Goal: Task Accomplishment & Management: Use online tool/utility

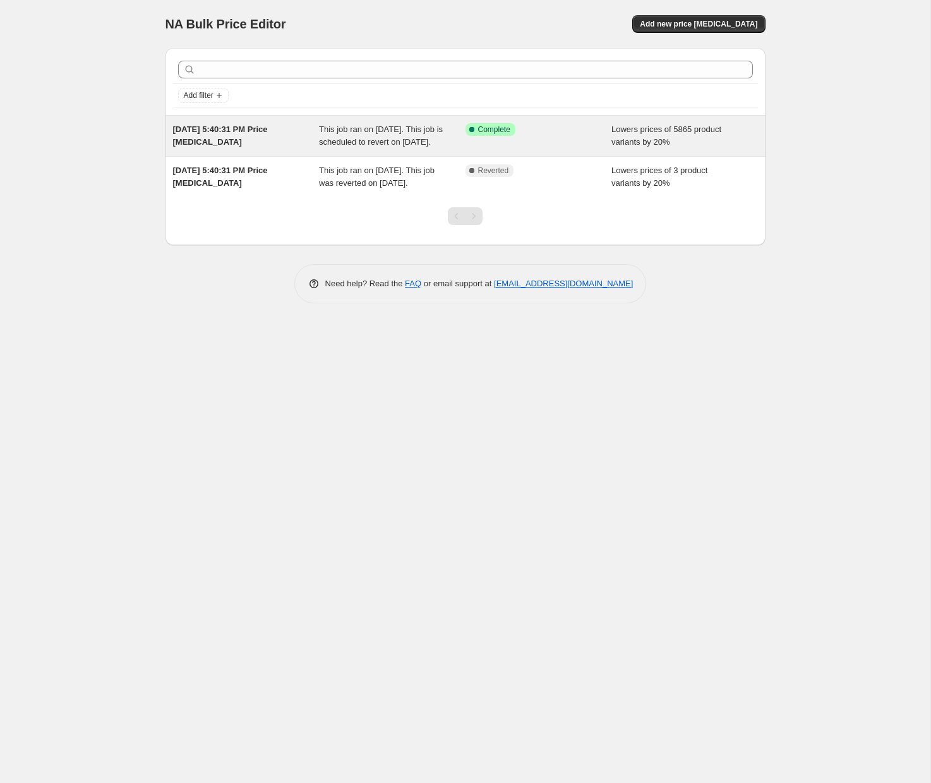
click at [236, 135] on div "[DATE] 5:40:31 PM Price [MEDICAL_DATA]" at bounding box center [246, 135] width 147 height 25
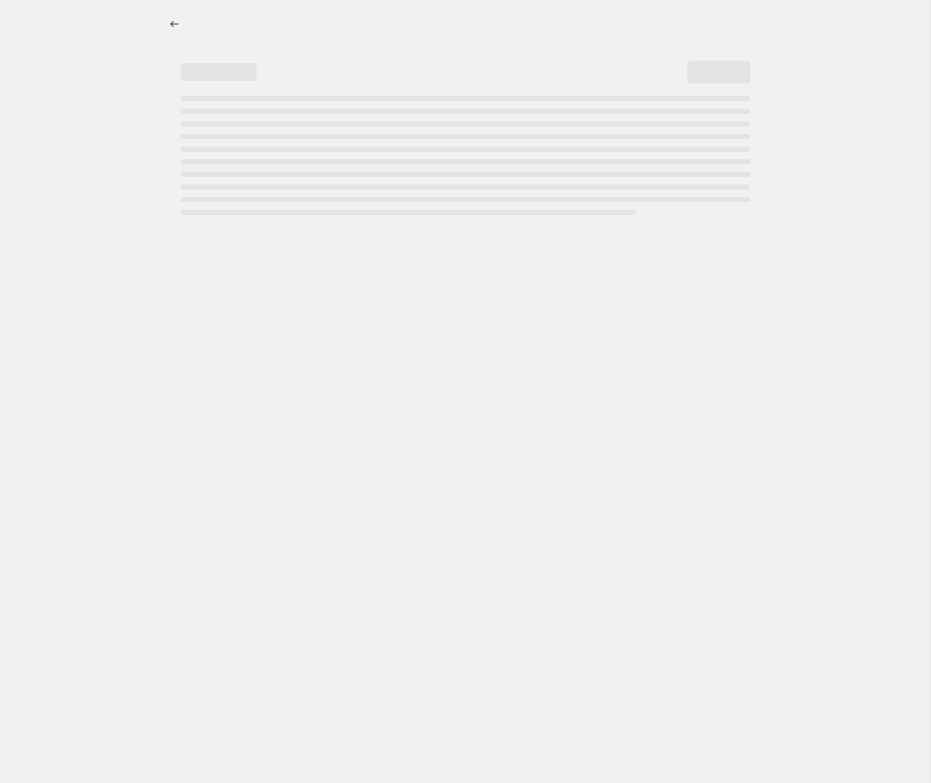
select select "percentage"
select select "not_equal"
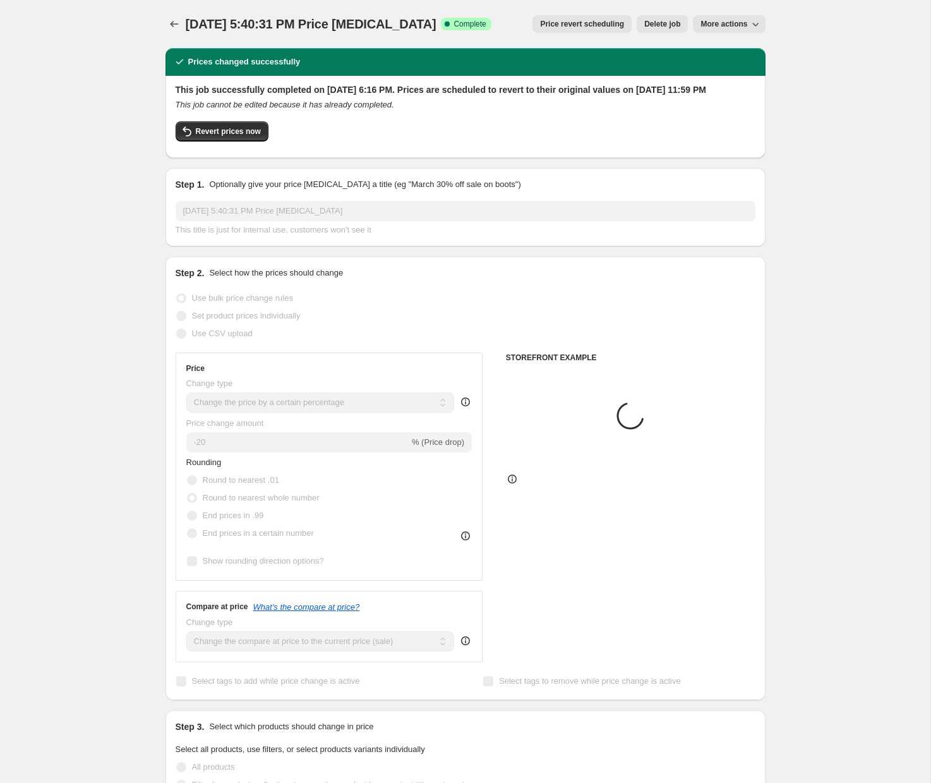
select select "collection"
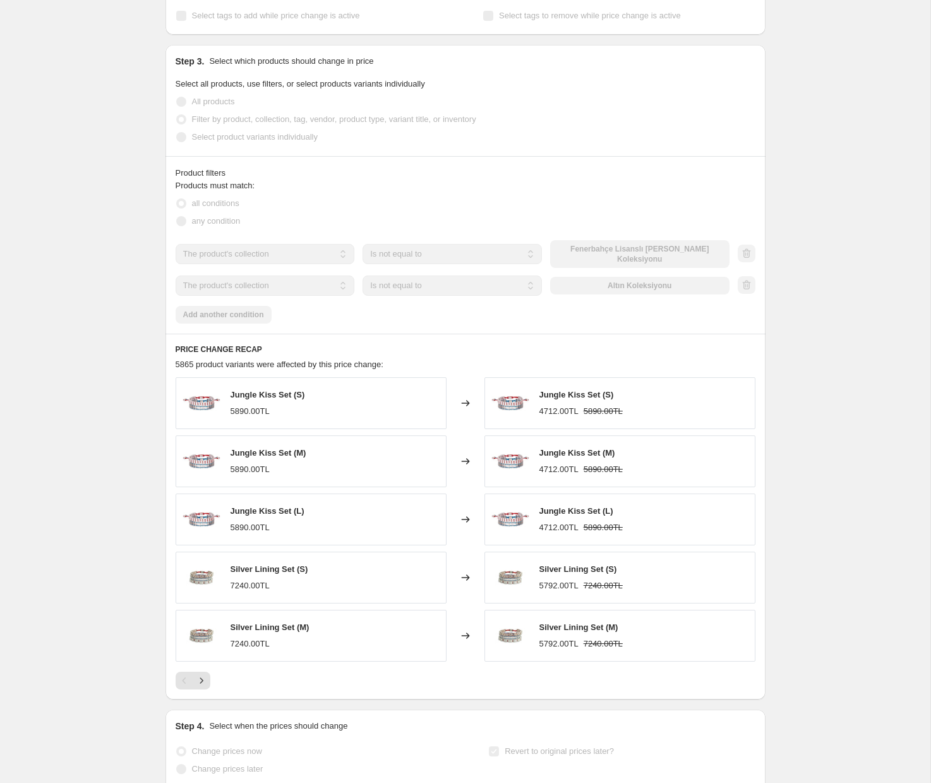
scroll to position [979, 0]
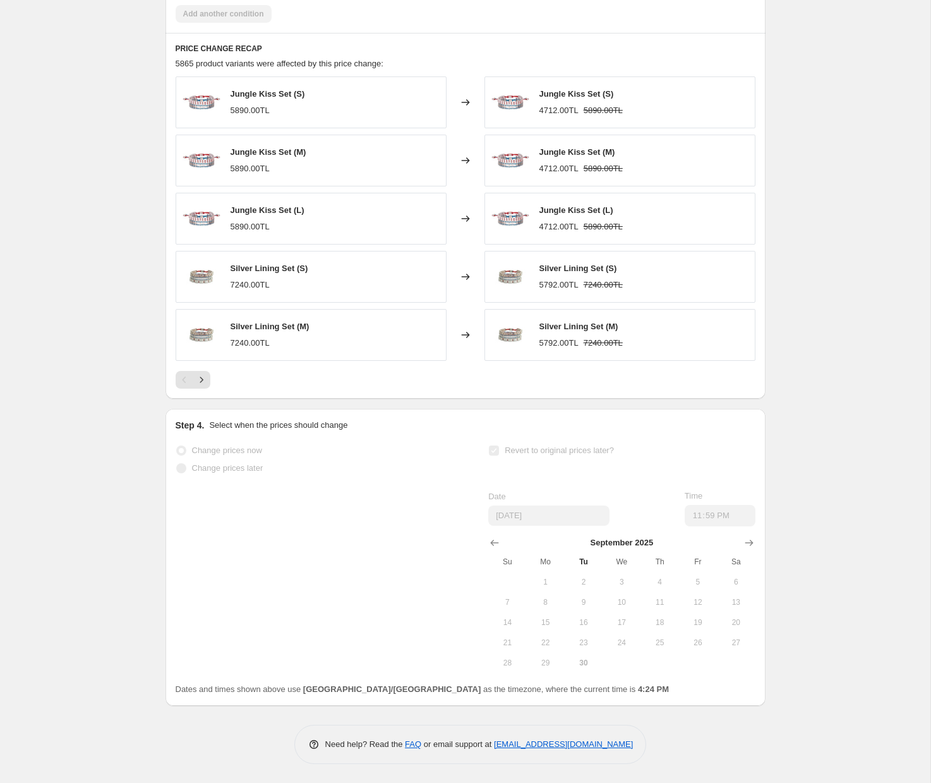
click at [549, 578] on span "1" at bounding box center [546, 582] width 28 height 10
click at [497, 542] on icon "Show previous month, August 2025" at bounding box center [494, 543] width 13 height 13
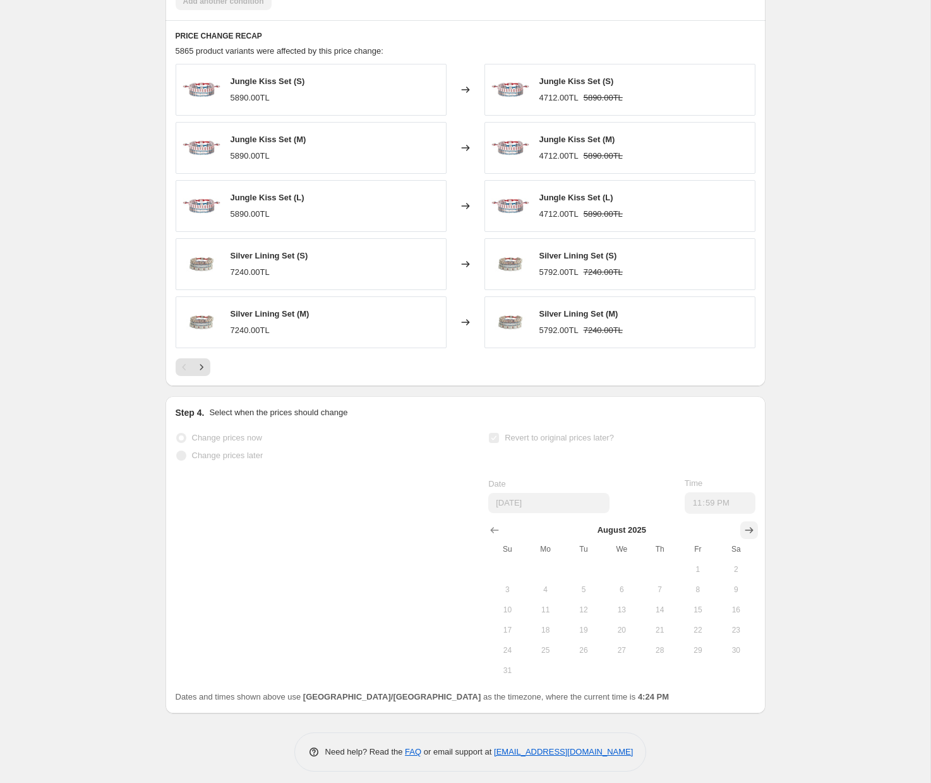
click at [753, 533] on icon "Show next month, September 2025" at bounding box center [749, 530] width 8 height 6
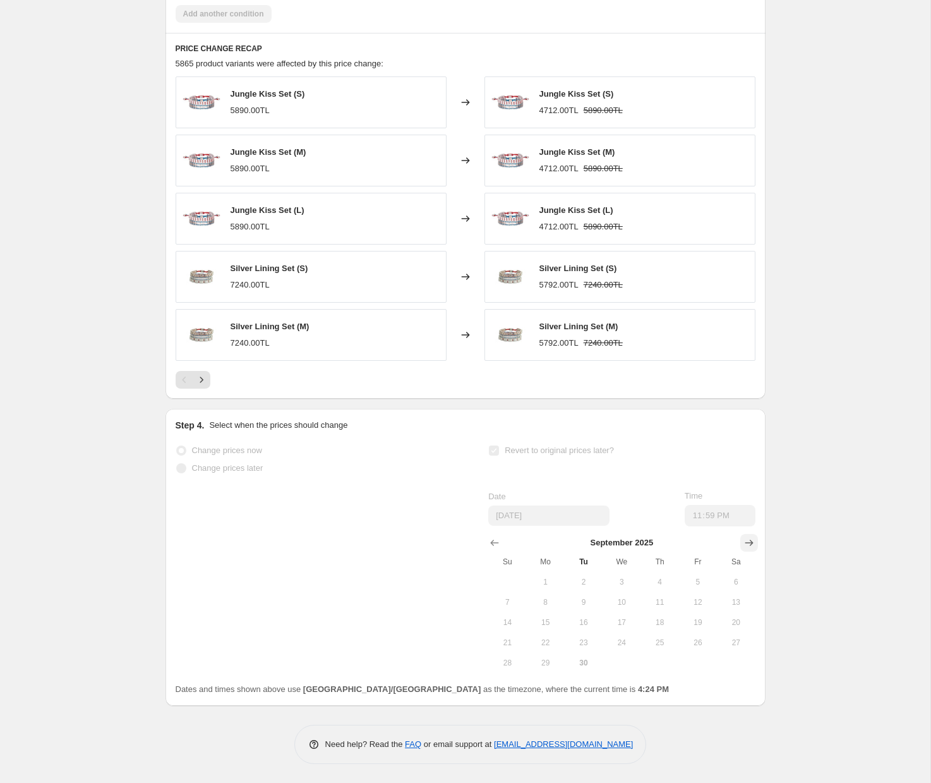
click at [753, 542] on icon "Show next month, October 2025" at bounding box center [749, 543] width 8 height 6
click at [628, 579] on span "1" at bounding box center [622, 582] width 28 height 10
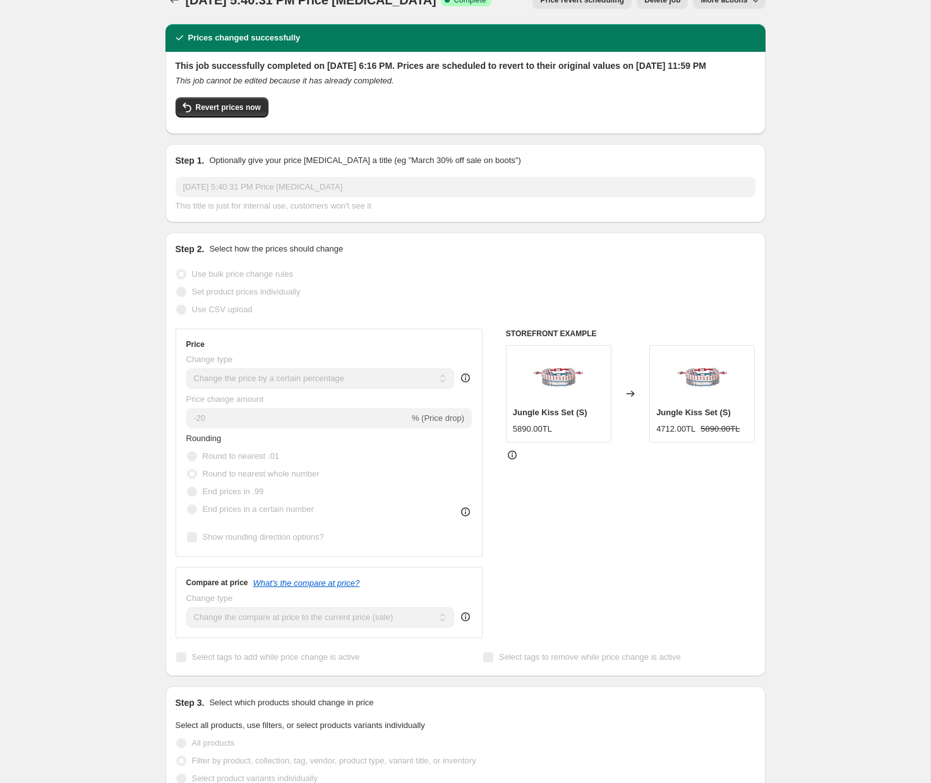
scroll to position [0, 0]
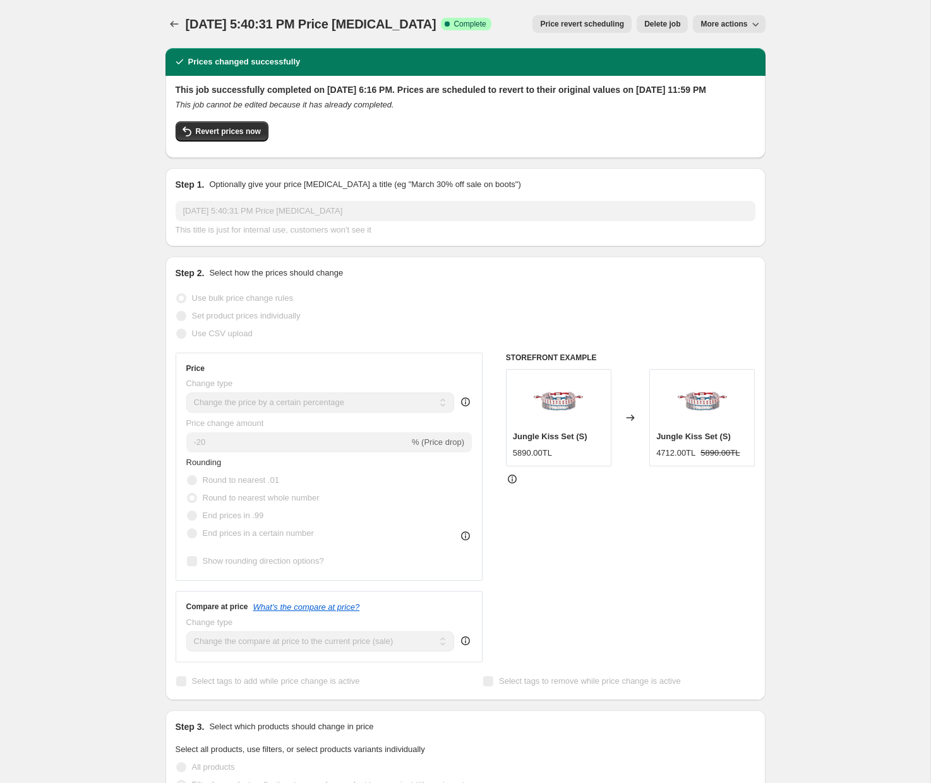
click at [754, 20] on icon "button" at bounding box center [755, 24] width 13 height 13
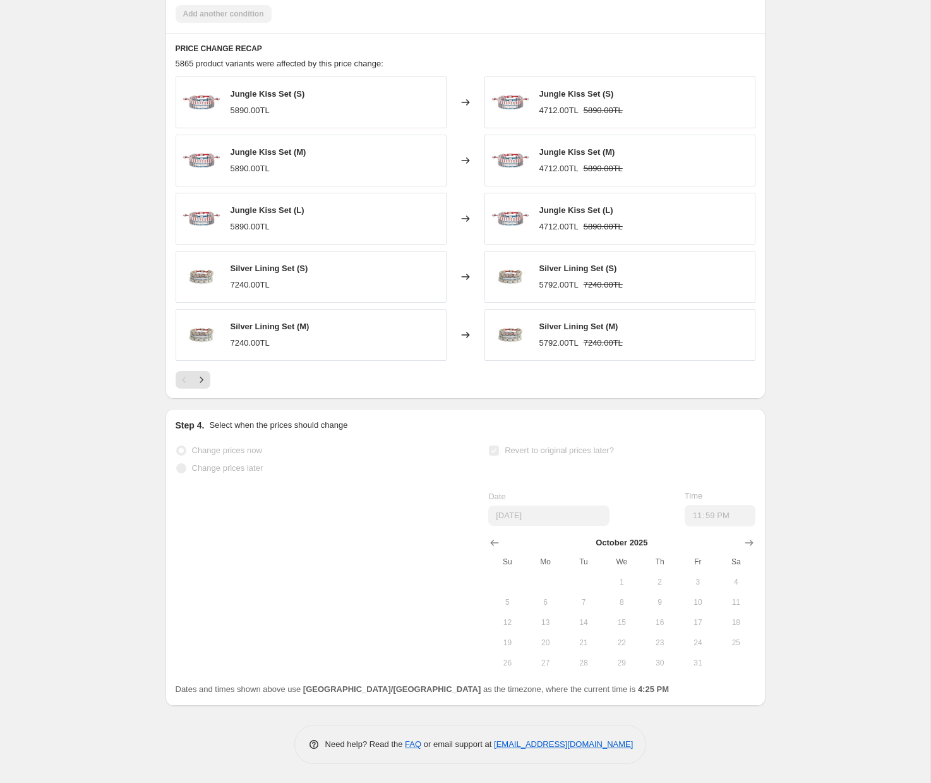
scroll to position [979, 0]
click at [668, 590] on button "2" at bounding box center [660, 582] width 38 height 20
click at [753, 545] on icon "Show next month, November 2025" at bounding box center [749, 543] width 13 height 13
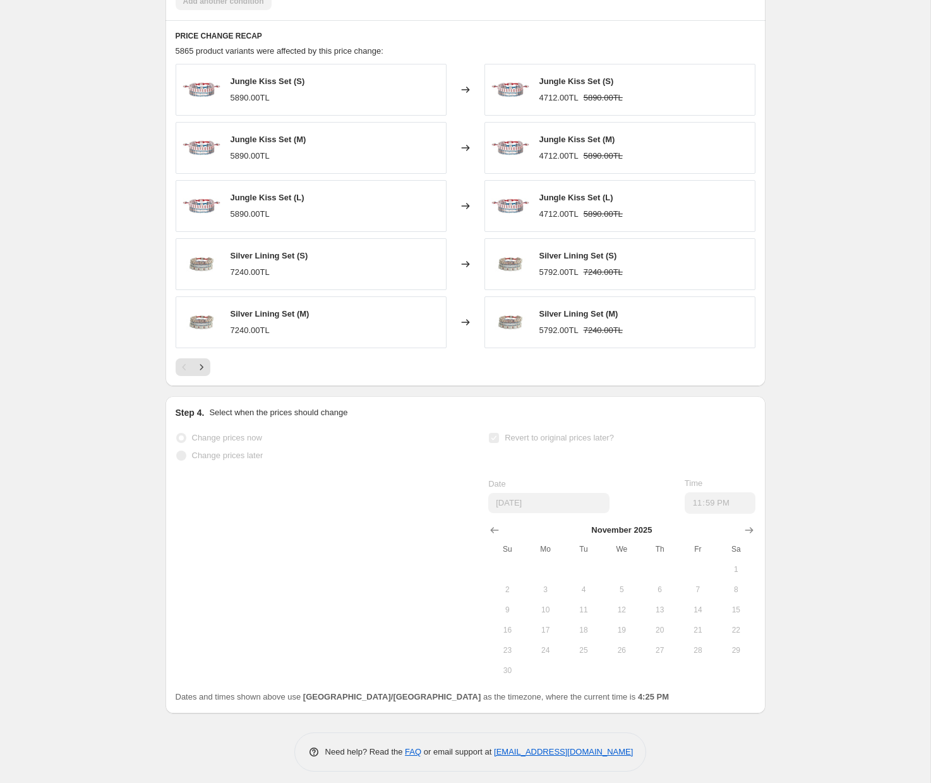
click at [650, 595] on span "6" at bounding box center [660, 590] width 28 height 10
click at [655, 595] on span "6" at bounding box center [660, 590] width 28 height 10
click at [741, 539] on button "Show next month, December 2025" at bounding box center [750, 530] width 18 height 18
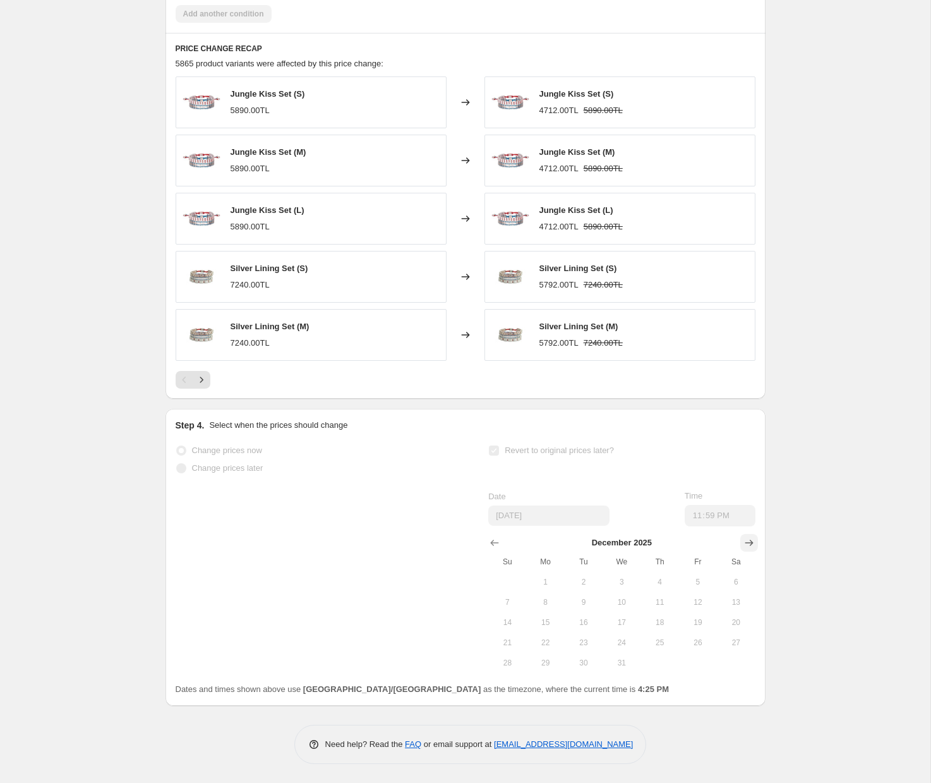
click at [741, 547] on button "Show next month, January 2026" at bounding box center [750, 543] width 18 height 18
click at [666, 580] on span "1" at bounding box center [660, 582] width 28 height 10
click at [486, 543] on button "Show previous month, December 2025" at bounding box center [495, 543] width 18 height 18
click at [486, 543] on button "Show previous month, November 2025" at bounding box center [495, 543] width 18 height 18
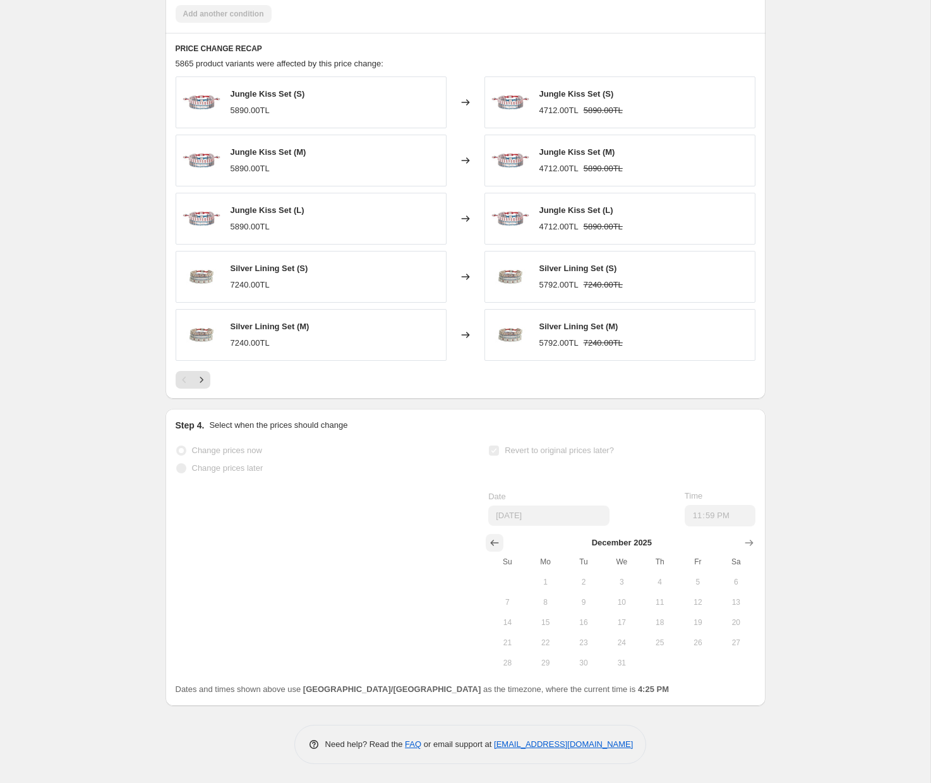
click at [486, 543] on button "Show previous month, November 2025" at bounding box center [495, 543] width 18 height 18
click at [486, 543] on button "Show previous month, September 2025" at bounding box center [495, 543] width 18 height 18
click at [486, 543] on button "Show previous month, August 2025" at bounding box center [495, 543] width 18 height 18
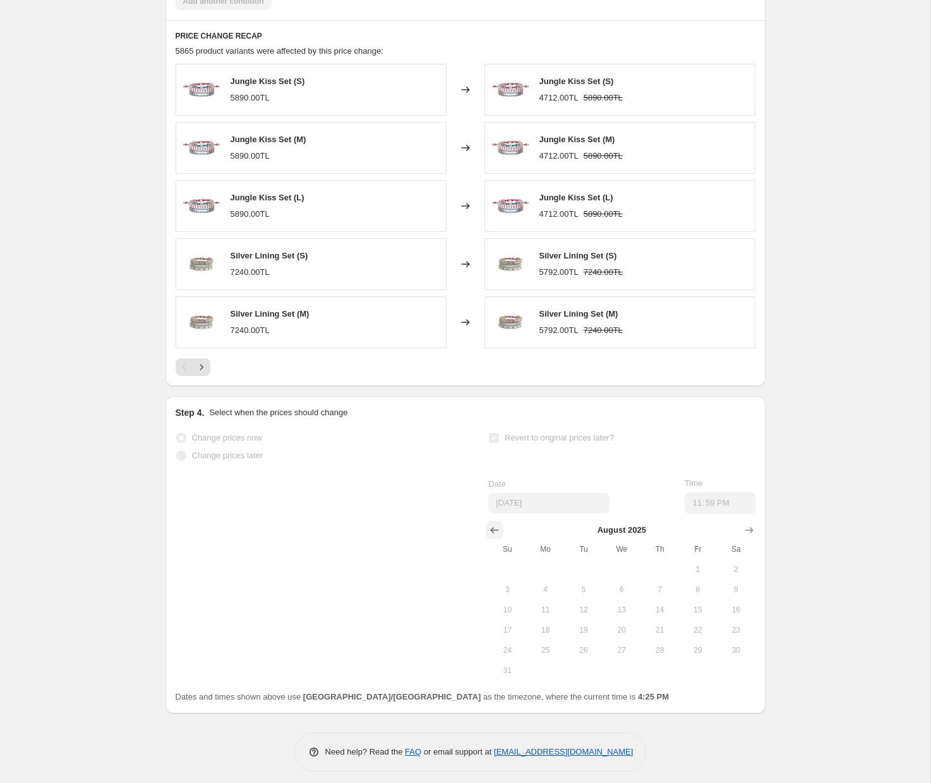
click at [486, 539] on button "Show previous month, July 2025" at bounding box center [495, 530] width 18 height 18
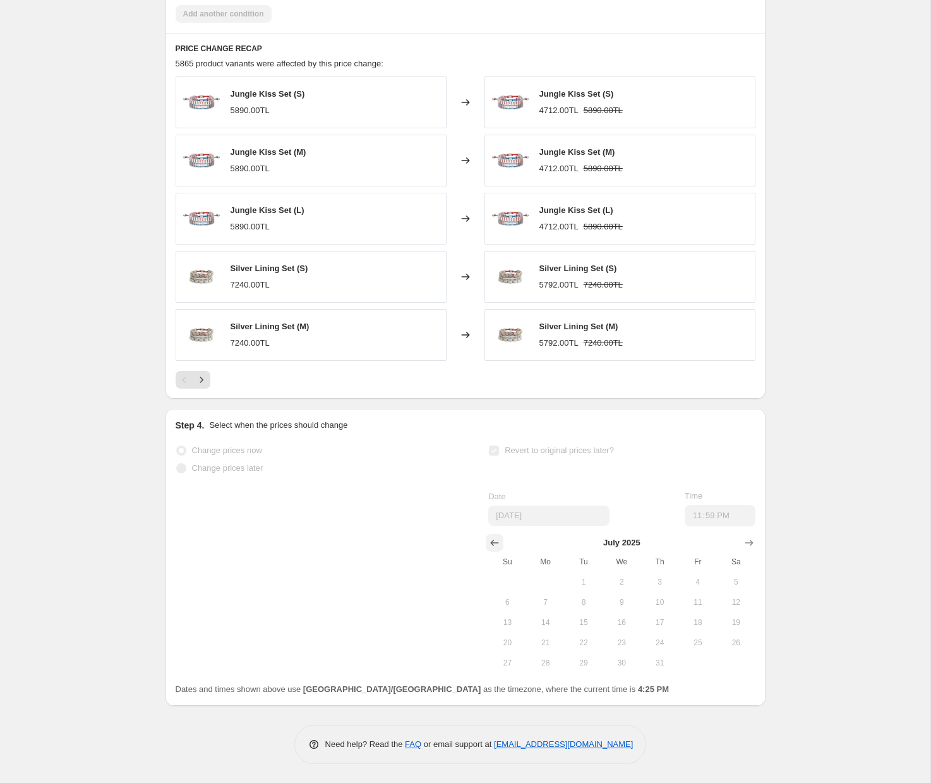
click at [486, 543] on button "Show previous month, June 2025" at bounding box center [495, 543] width 18 height 18
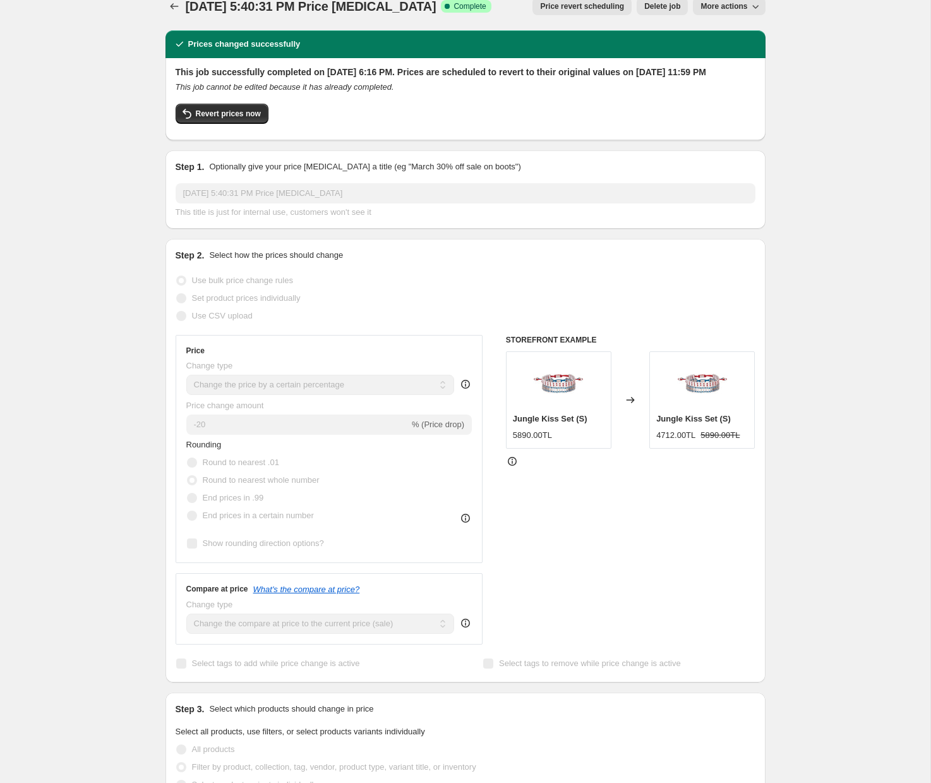
scroll to position [0, 0]
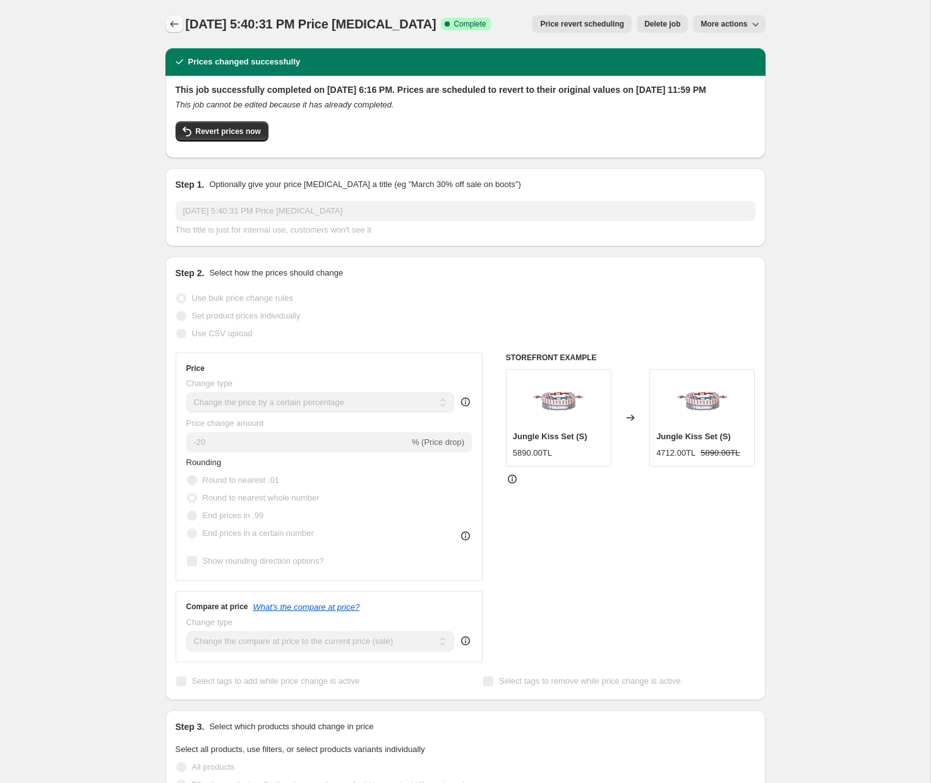
click at [169, 26] on icon "Price change jobs" at bounding box center [174, 24] width 13 height 13
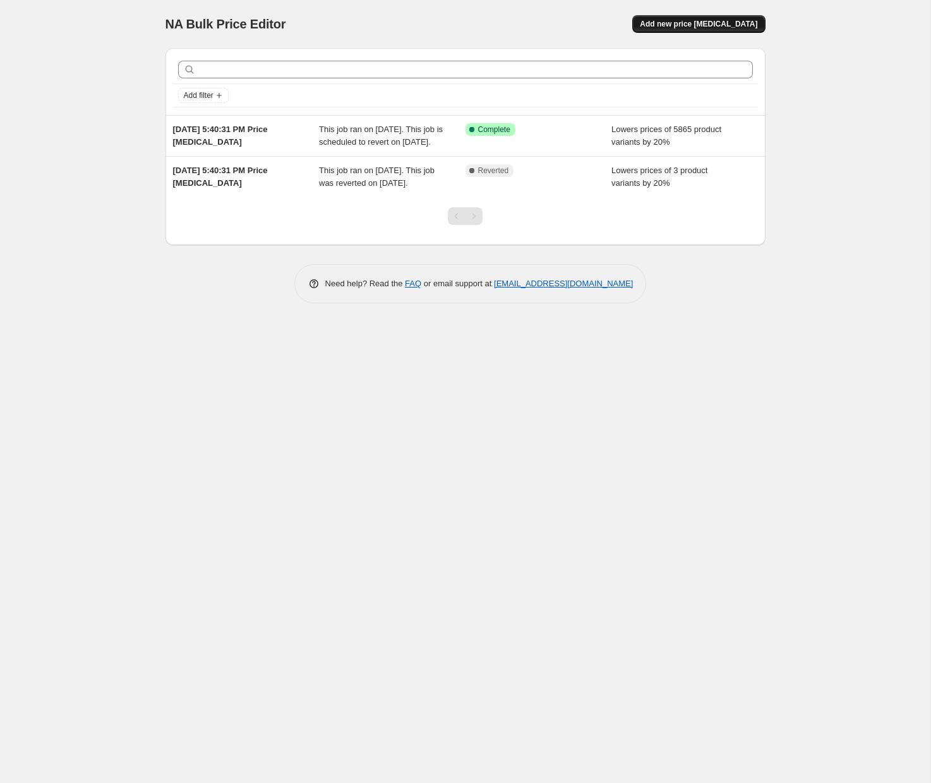
click at [713, 25] on span "Add new price [MEDICAL_DATA]" at bounding box center [699, 24] width 118 height 10
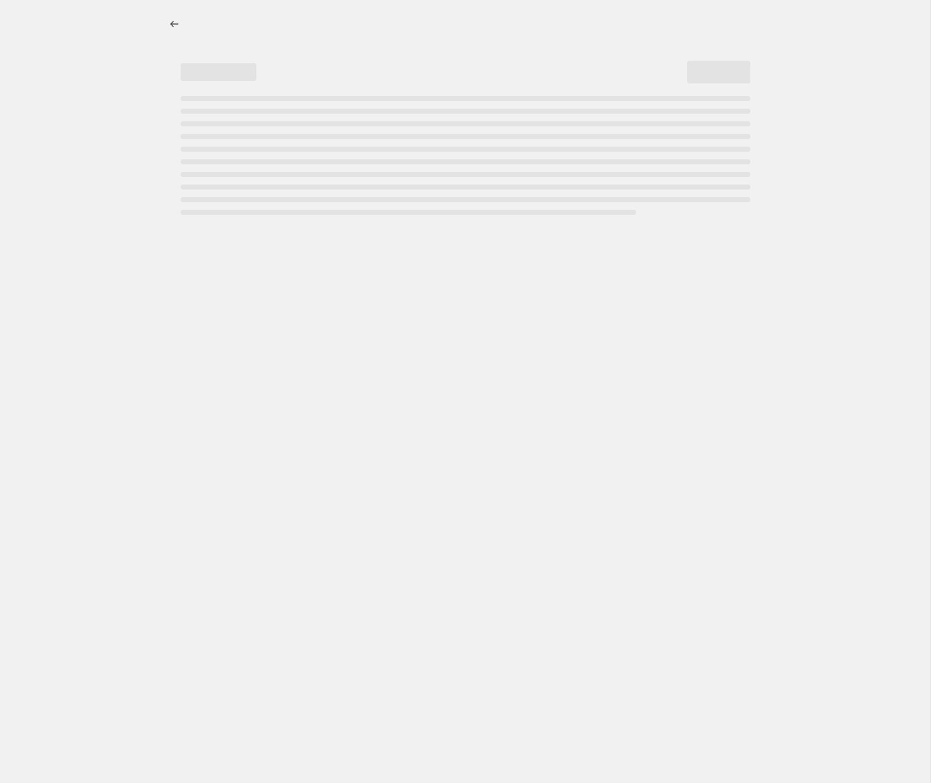
select select "percentage"
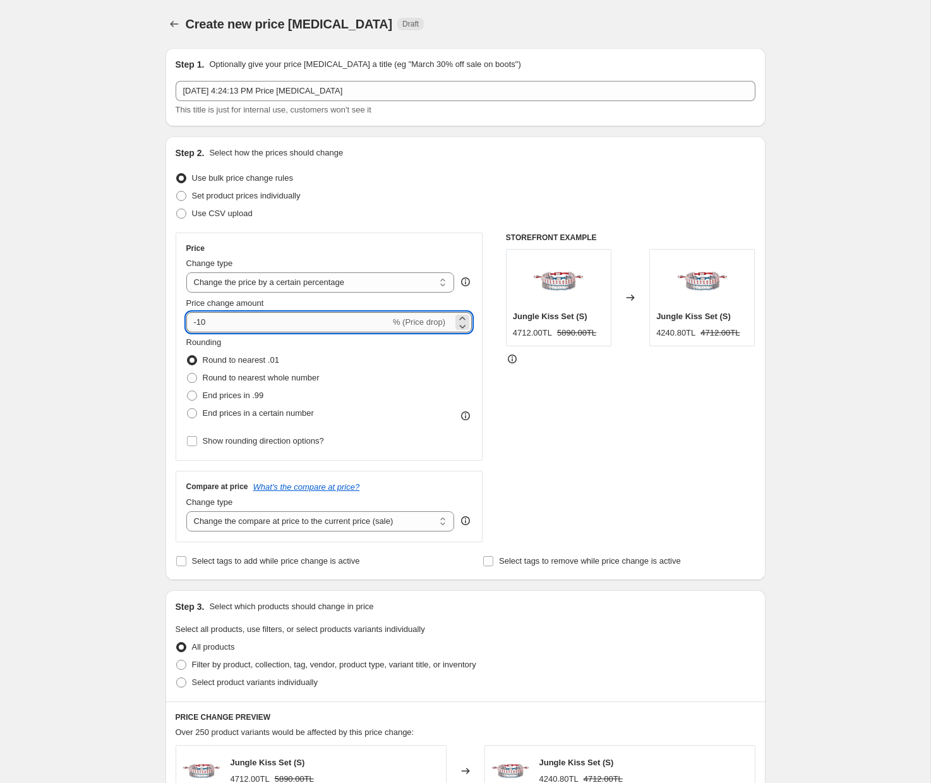
click at [263, 331] on input "-10" at bounding box center [288, 322] width 204 height 20
type input "-1"
type input "-20"
click at [198, 375] on label "Round to nearest whole number" at bounding box center [252, 378] width 133 height 18
click at [188, 373] on input "Round to nearest whole number" at bounding box center [187, 373] width 1 height 1
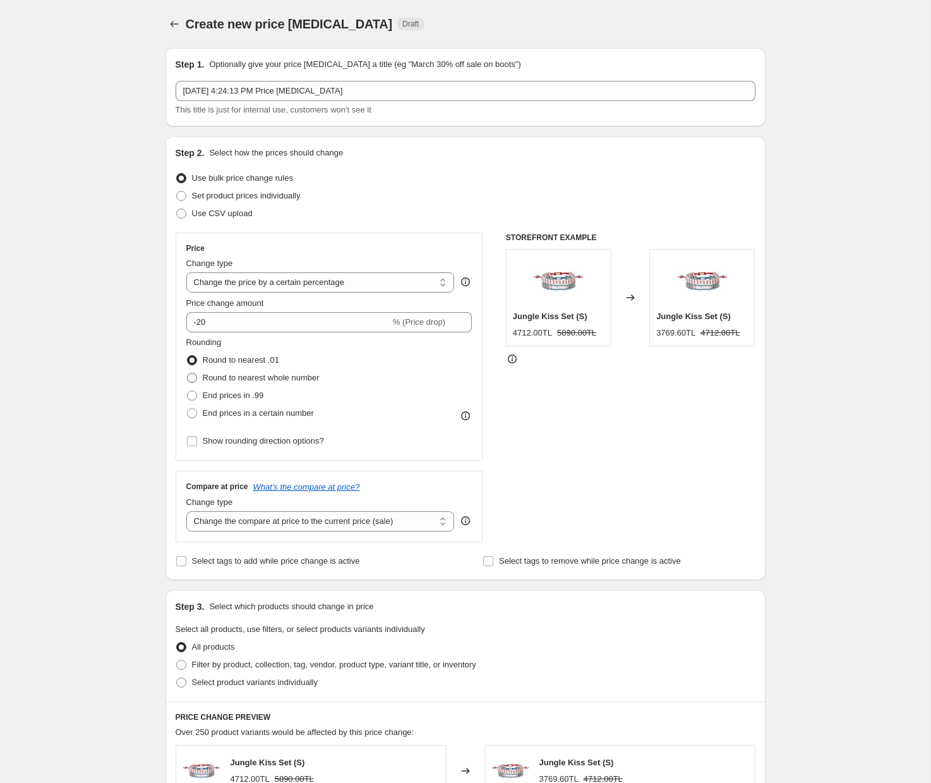
radio input "true"
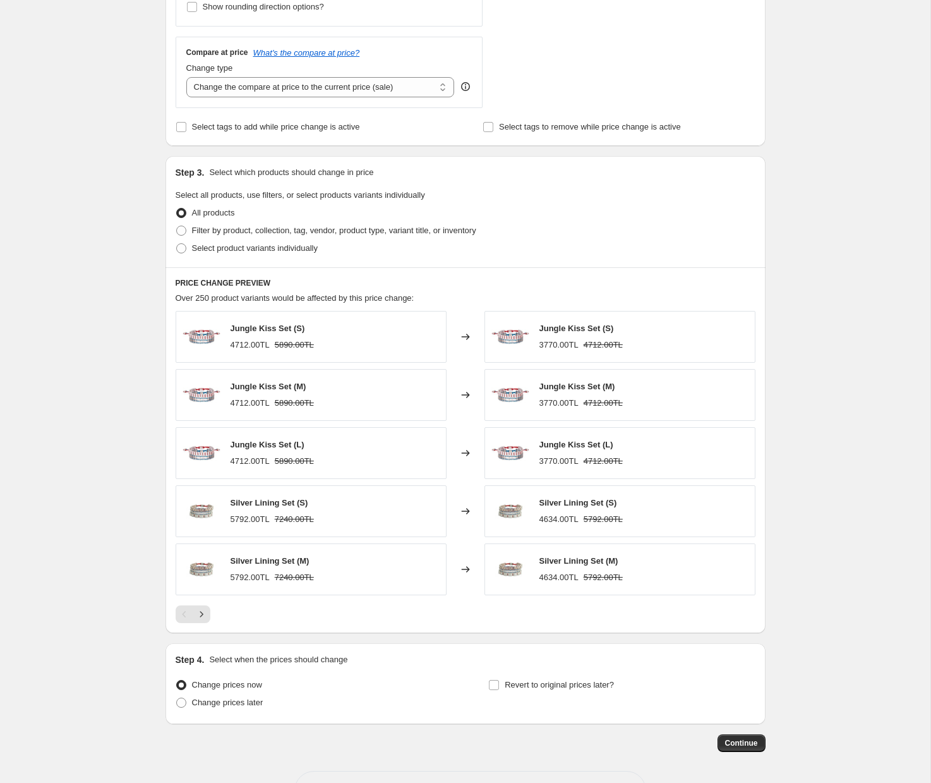
scroll to position [435, 0]
click at [179, 229] on span at bounding box center [181, 229] width 10 height 10
click at [177, 225] on input "Filter by product, collection, tag, vendor, product type, variant title, or inv…" at bounding box center [176, 224] width 1 height 1
radio input "true"
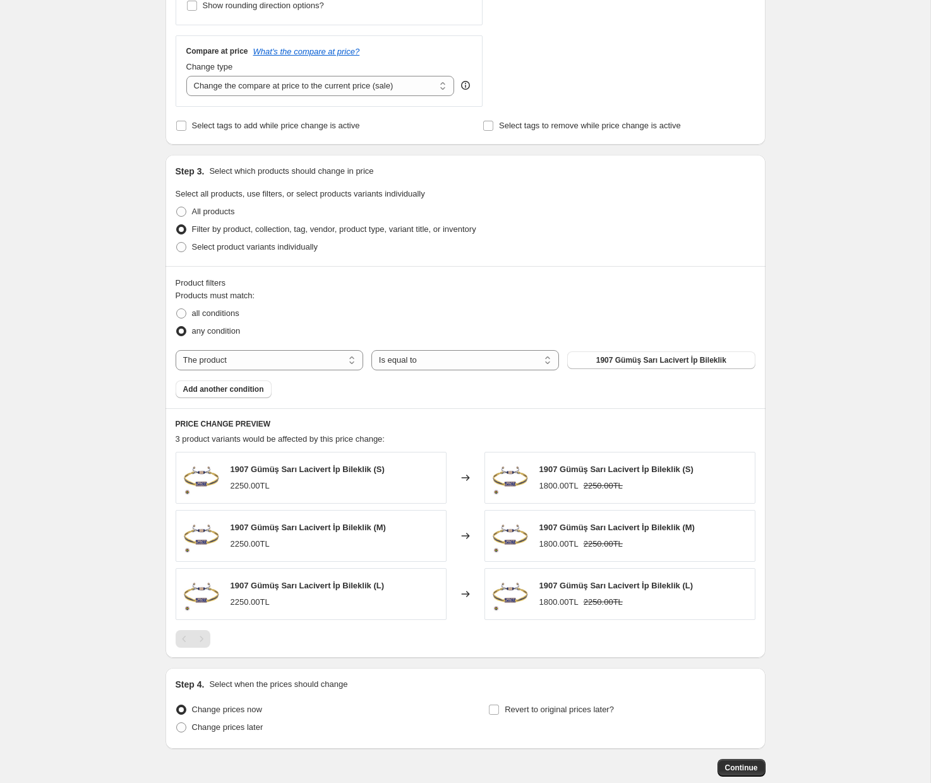
scroll to position [506, 0]
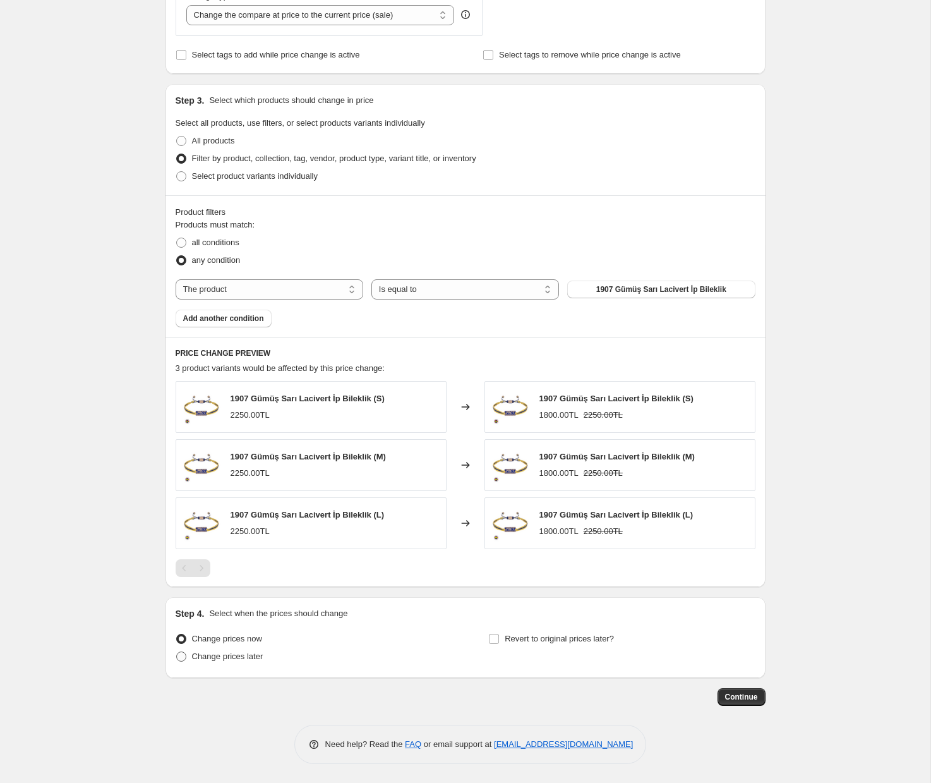
click at [209, 654] on span "Change prices later" at bounding box center [227, 656] width 71 height 9
click at [177, 652] on input "Change prices later" at bounding box center [176, 652] width 1 height 1
radio input "true"
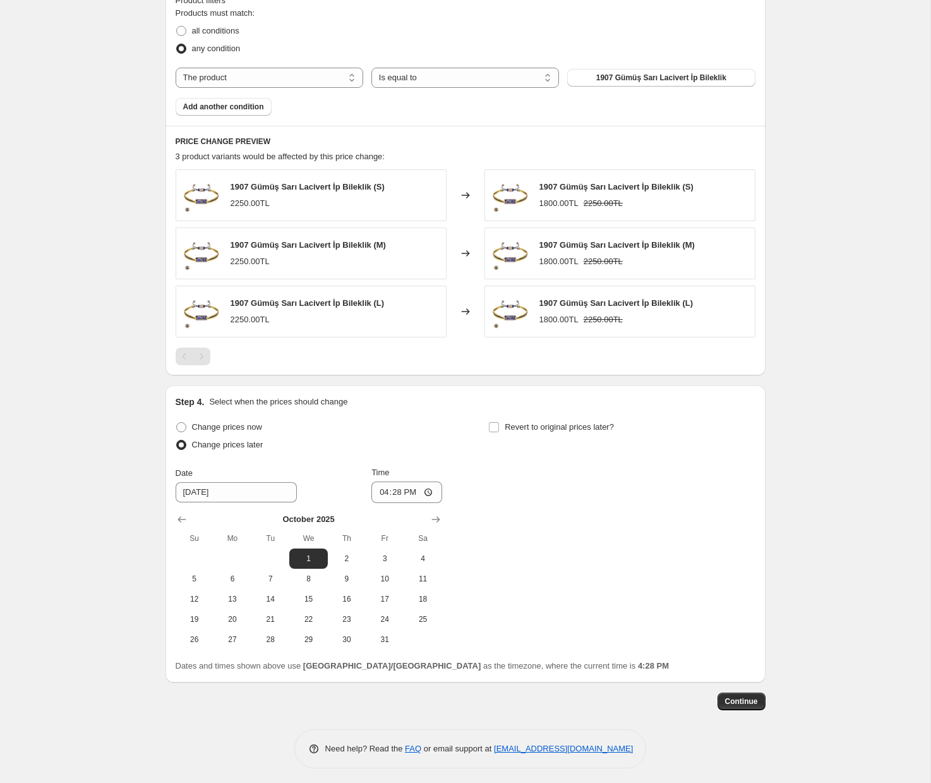
scroll to position [722, 0]
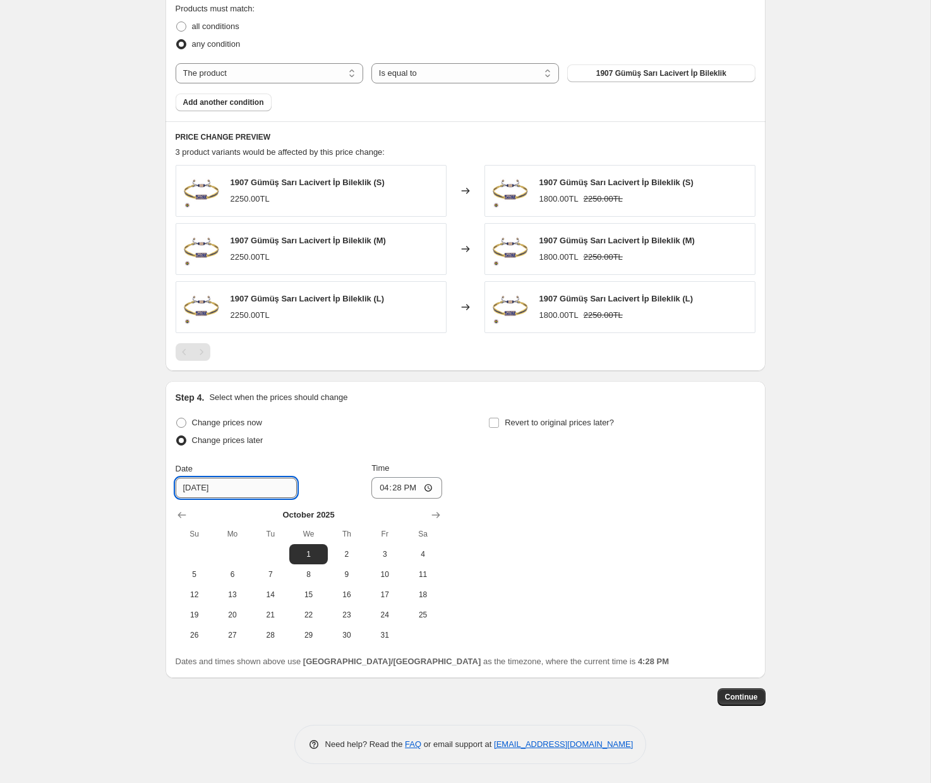
click at [242, 488] on input "[DATE]" at bounding box center [236, 488] width 121 height 20
click at [177, 513] on icon "Show previous month, September 2025" at bounding box center [182, 515] width 13 height 13
click at [434, 517] on icon "Show next month, October 2025" at bounding box center [436, 515] width 13 height 13
click at [305, 552] on span "1" at bounding box center [308, 554] width 28 height 10
click at [413, 485] on input "16:28" at bounding box center [407, 487] width 71 height 21
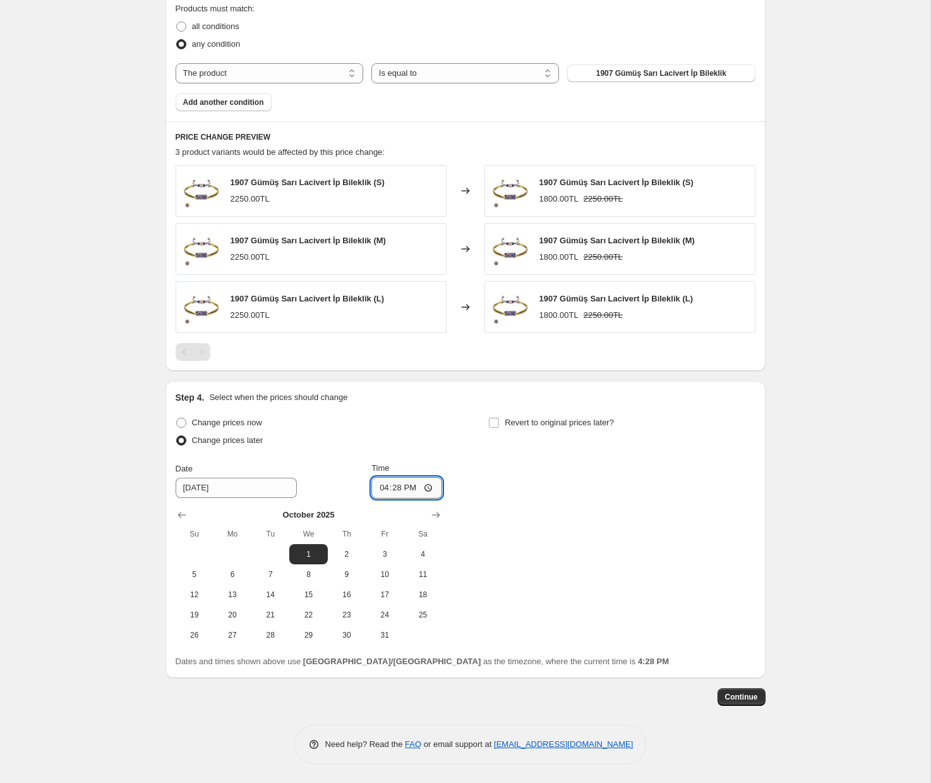
click at [396, 488] on input "16:28" at bounding box center [407, 487] width 71 height 21
click at [428, 487] on input "16:28" at bounding box center [407, 487] width 71 height 21
type input "00:23"
click at [523, 533] on div "Change prices now Change prices later Date [DATE] Time 00:[DATE] Mo Tu We Th Fr…" at bounding box center [466, 529] width 580 height 231
click at [413, 486] on input "00:23" at bounding box center [407, 487] width 71 height 21
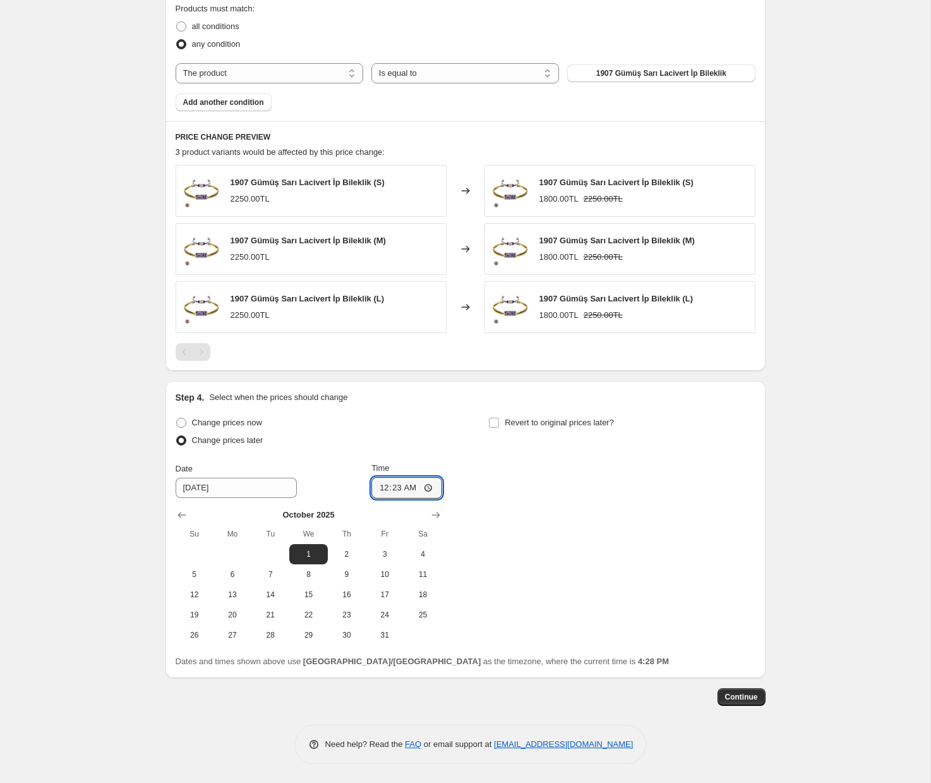
click at [524, 521] on div "Change prices now Change prices later Date [DATE] Time 00:[DATE] Mo Tu We Th Fr…" at bounding box center [466, 529] width 580 height 231
click at [710, 565] on div "Change prices now Change prices later Date [DATE] Time 00:[DATE] Mo Tu We Th Fr…" at bounding box center [466, 529] width 580 height 231
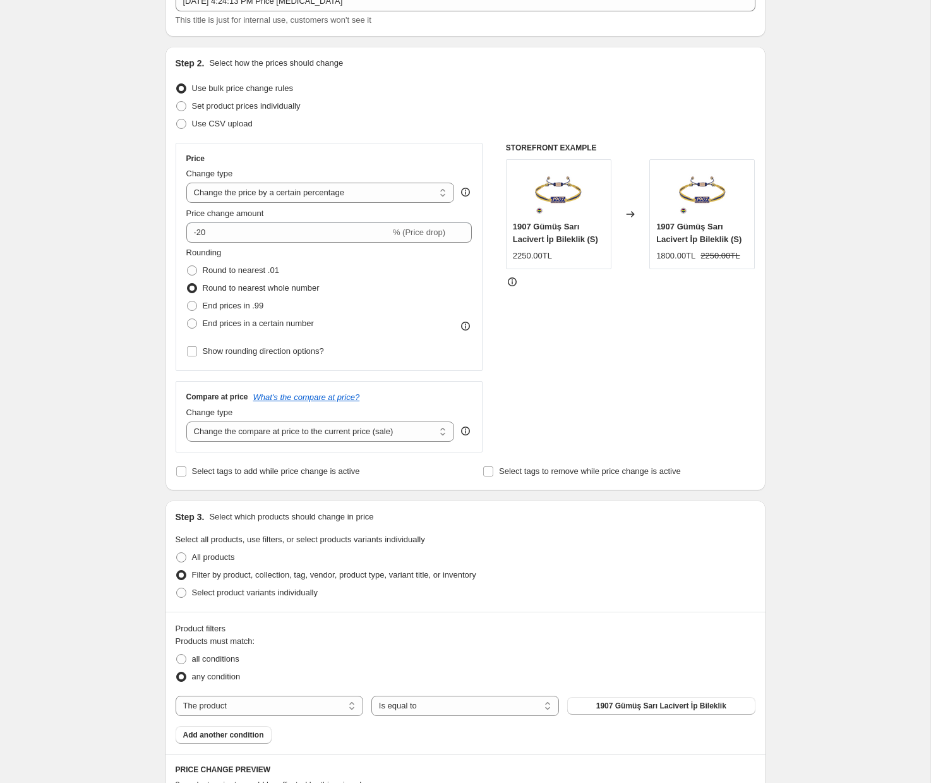
scroll to position [0, 0]
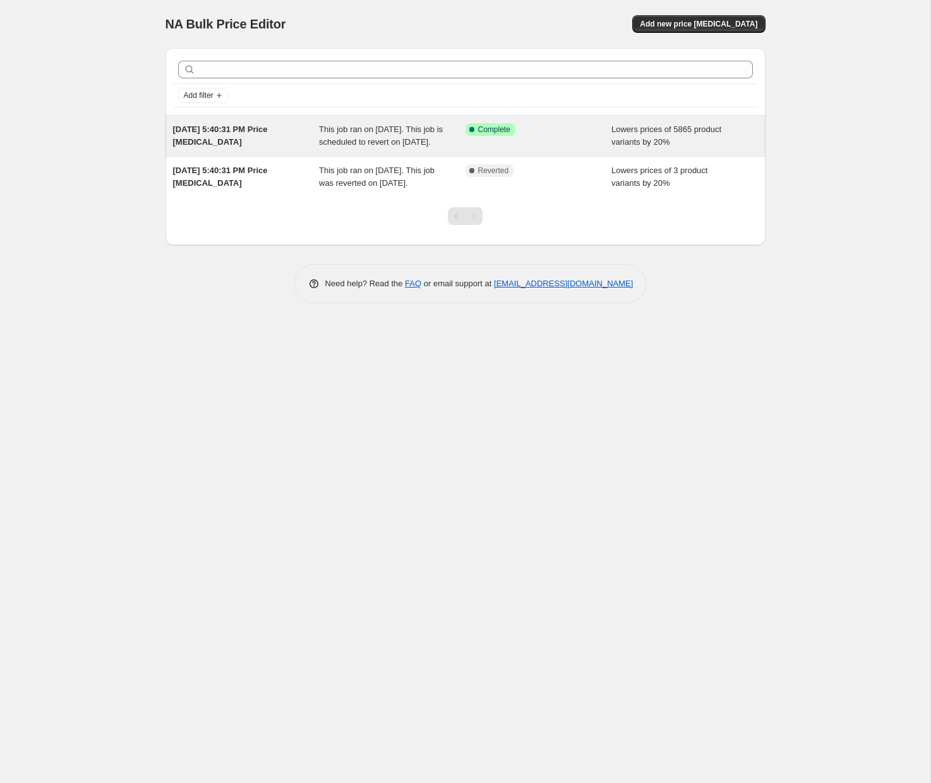
click at [246, 131] on span "[DATE] 5:40:31 PM Price [MEDICAL_DATA]" at bounding box center [220, 135] width 95 height 22
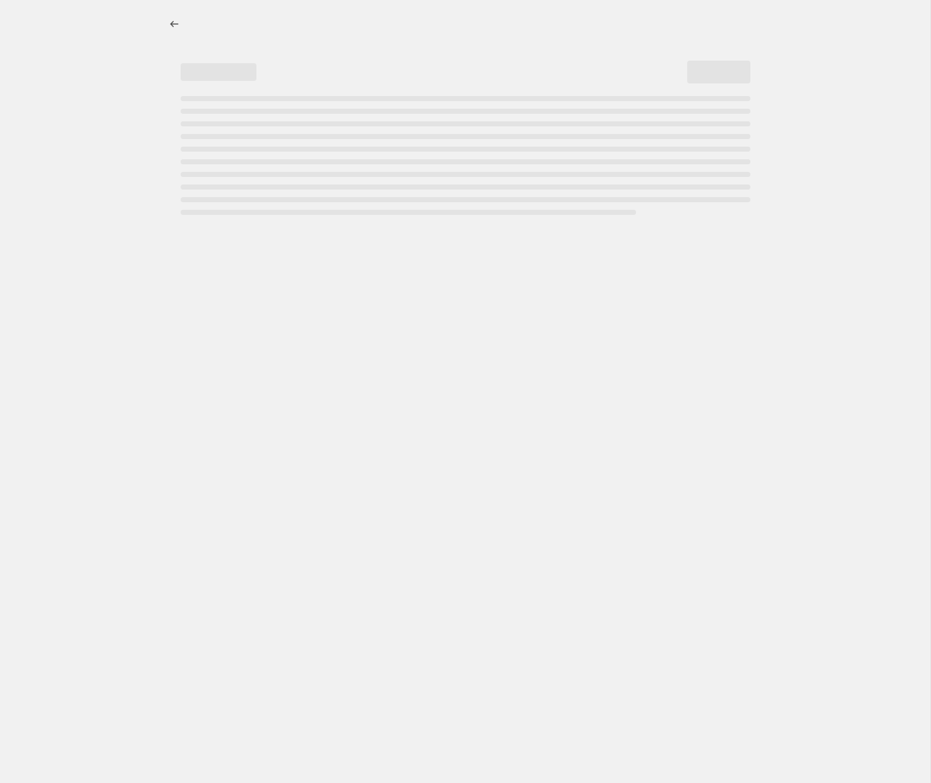
select select "percentage"
select select "collection"
select select "not_equal"
select select "collection"
select select "not_equal"
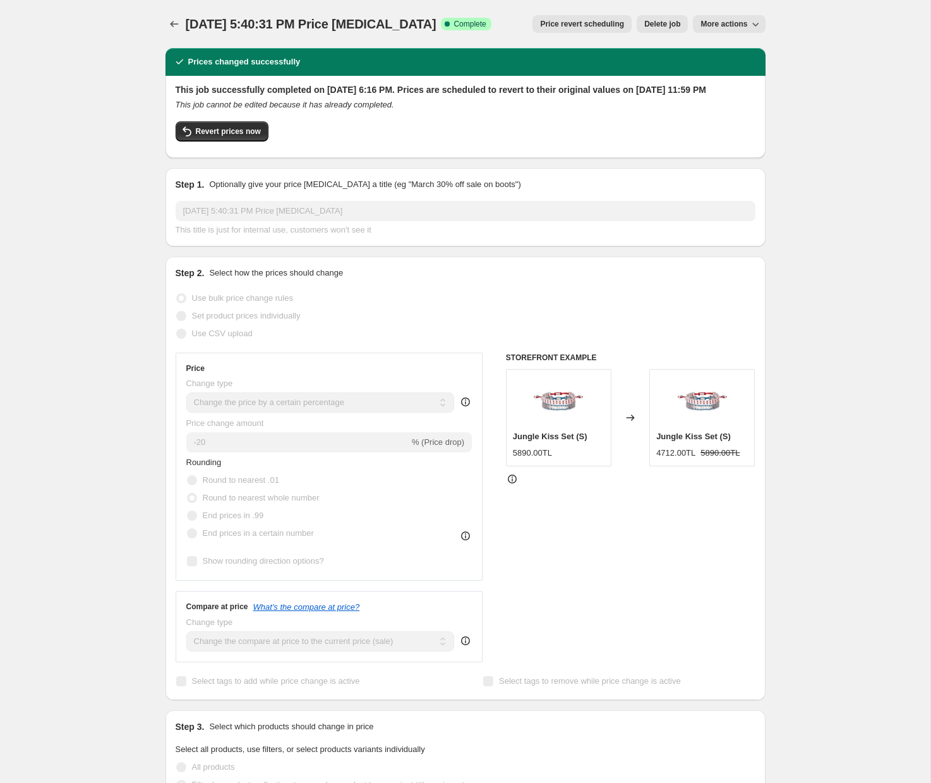
click at [757, 20] on icon "button" at bounding box center [755, 24] width 13 height 13
click at [613, 131] on div "This job successfully completed on [DATE] 6:16 PM. Prices are scheduled to reve…" at bounding box center [466, 115] width 580 height 64
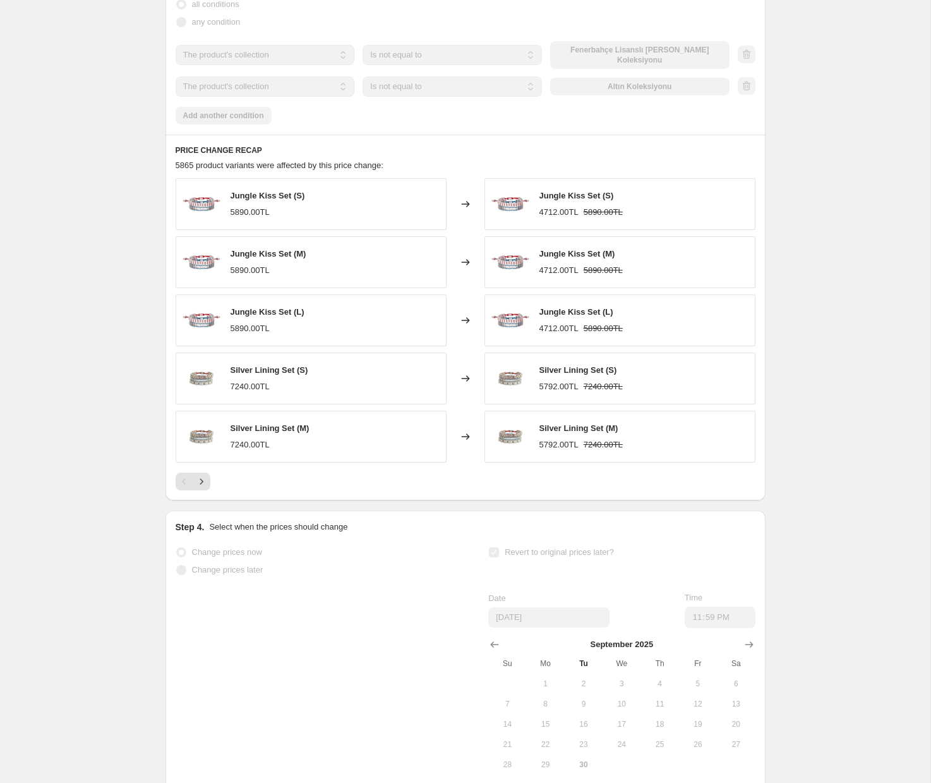
scroll to position [979, 0]
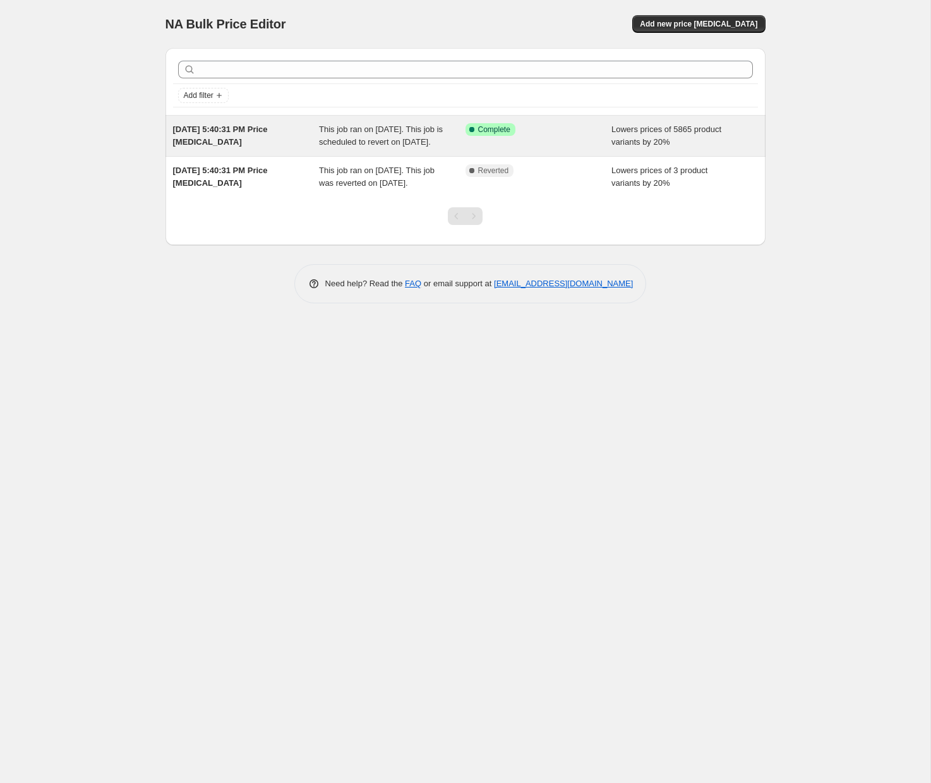
click at [233, 130] on span "[DATE] 5:40:31 PM Price [MEDICAL_DATA]" at bounding box center [220, 135] width 95 height 22
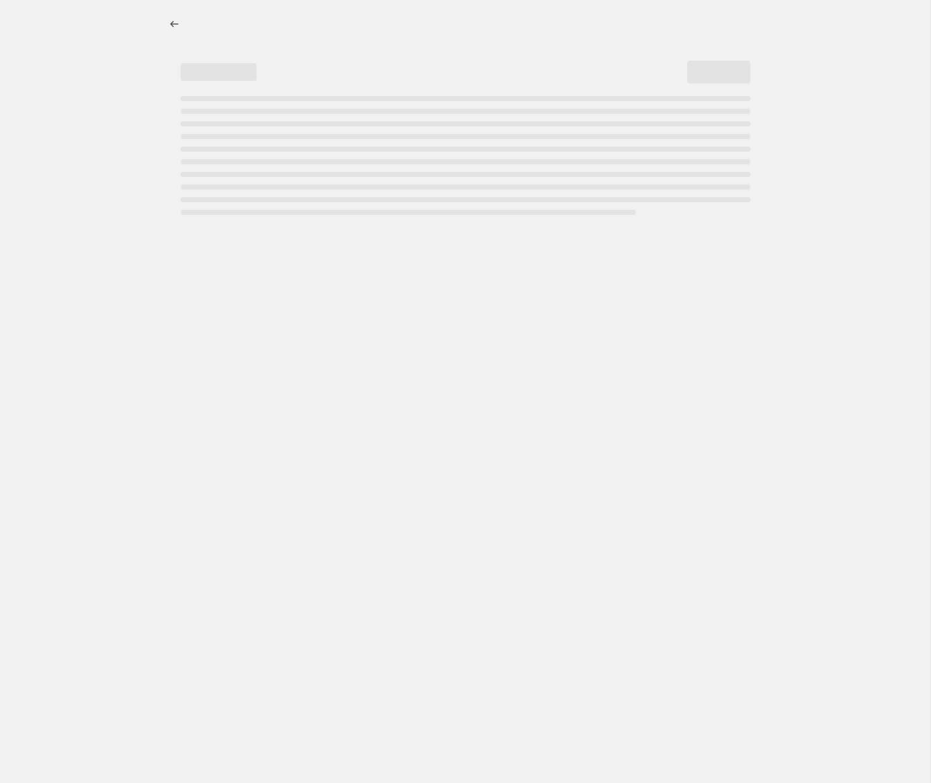
select select "percentage"
select select "collection"
select select "not_equal"
select select "collection"
select select "not_equal"
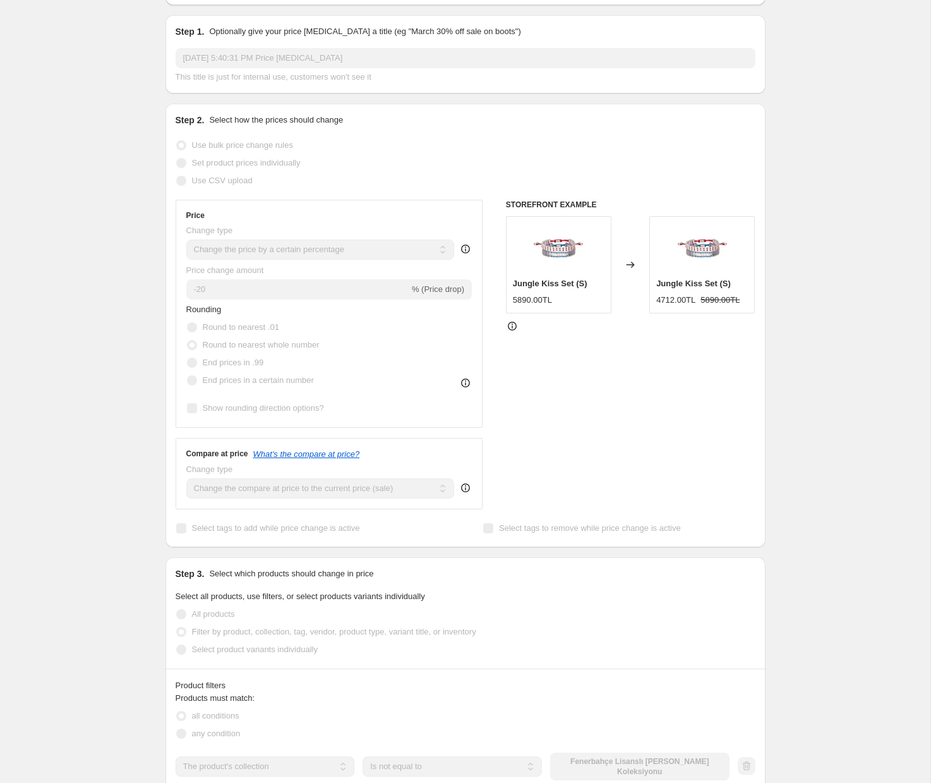
scroll to position [152, 0]
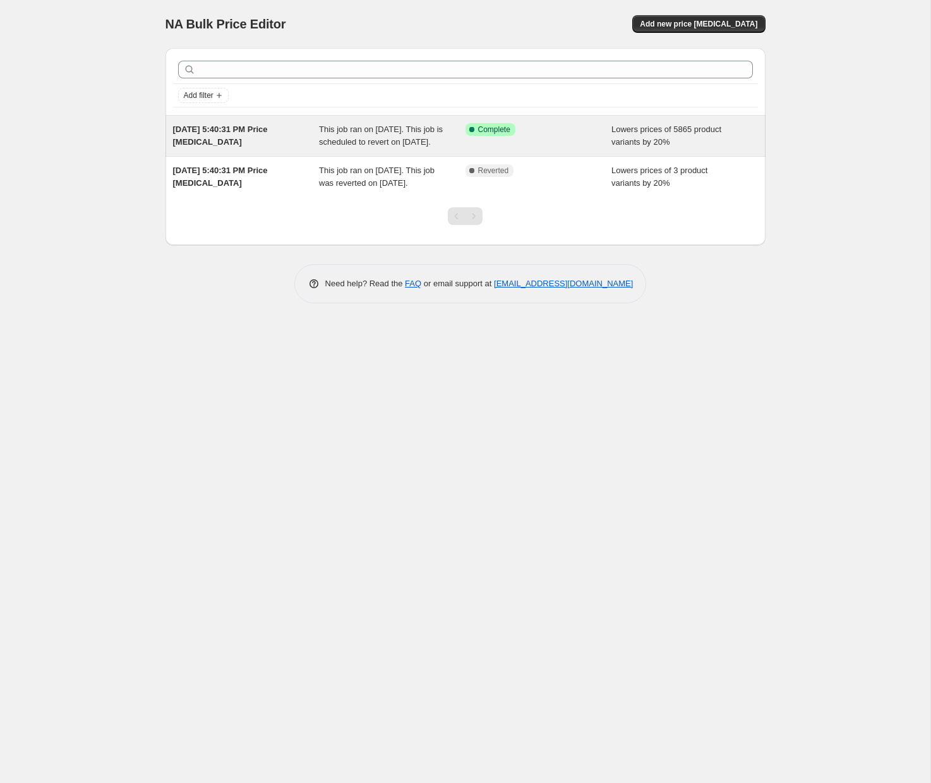
click at [388, 126] on span "This job ran on [DATE]. This job is scheduled to revert on [DATE]." at bounding box center [381, 135] width 124 height 22
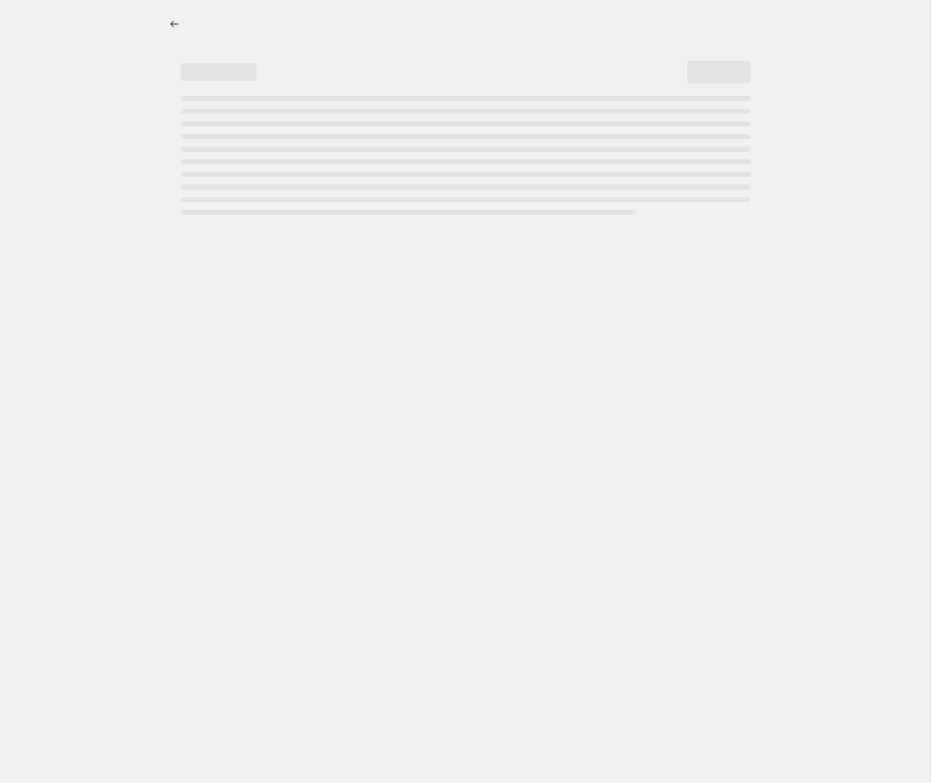
select select "percentage"
select select "collection"
select select "not_equal"
select select "collection"
select select "not_equal"
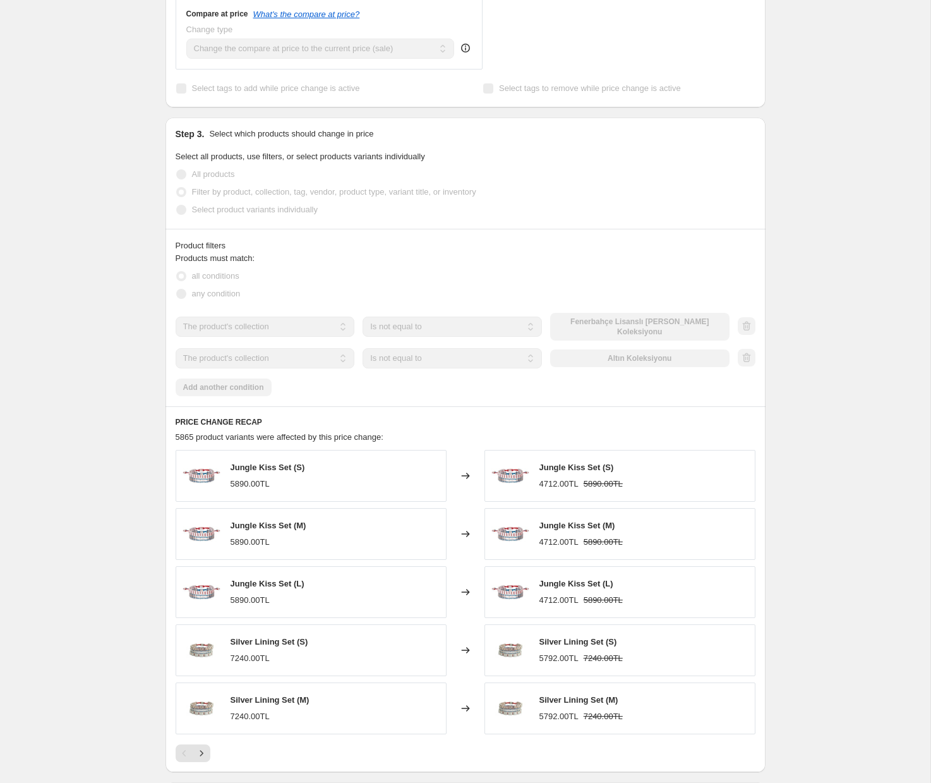
scroll to position [979, 0]
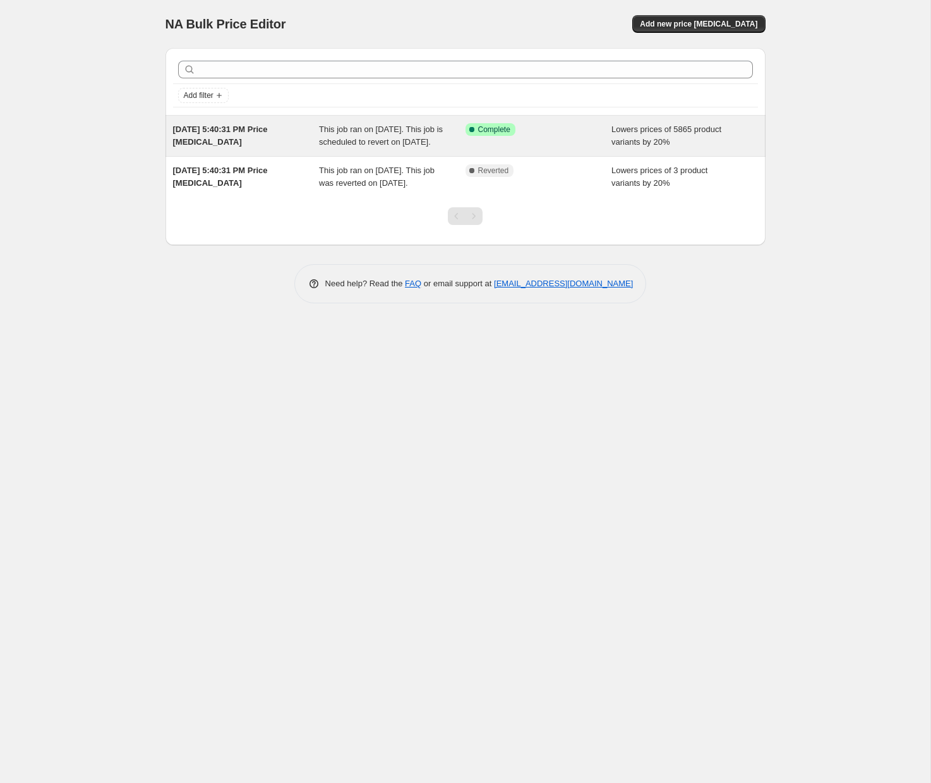
click at [365, 136] on span "This job ran on [DATE]. This job is scheduled to revert on [DATE]." at bounding box center [381, 135] width 124 height 22
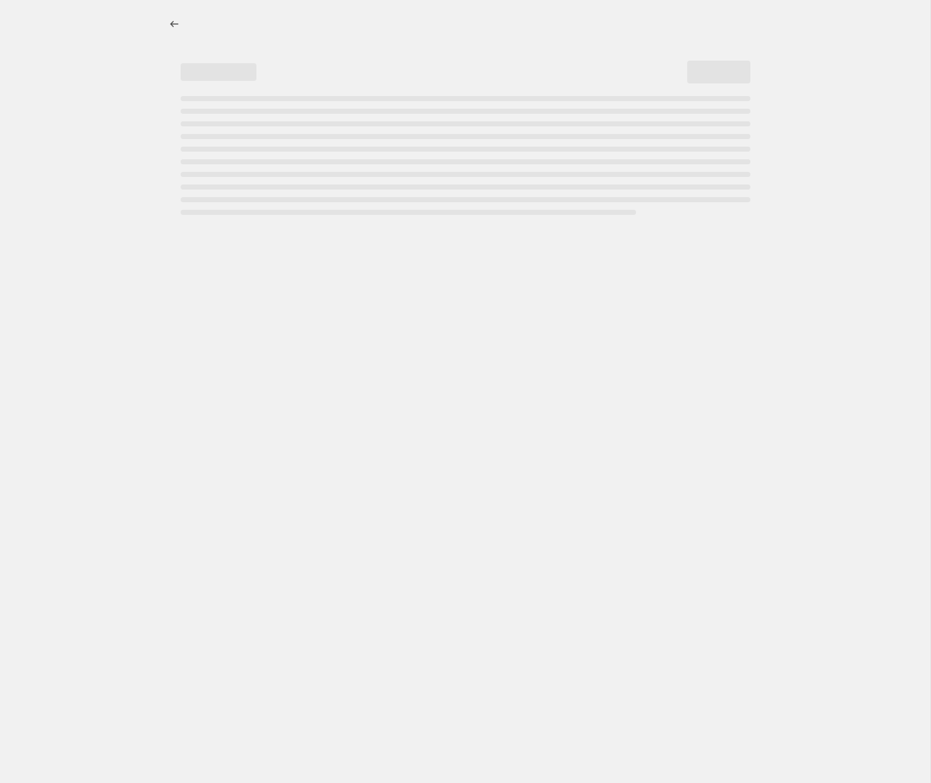
select select "percentage"
select select "collection"
select select "not_equal"
select select "collection"
select select "not_equal"
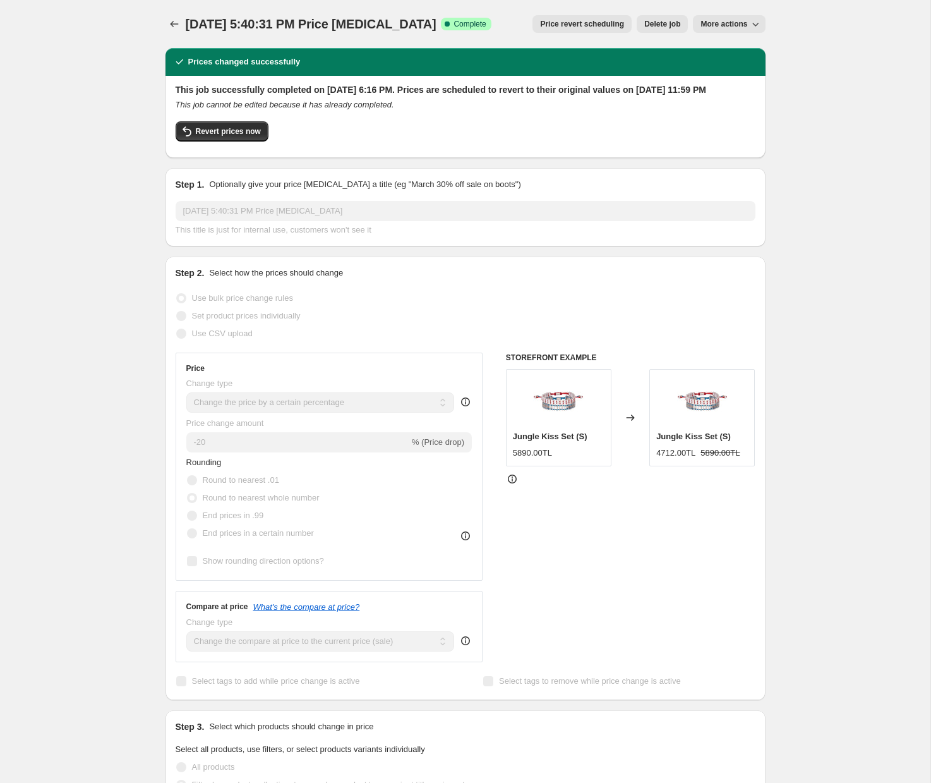
click at [576, 26] on span "Price revert scheduling" at bounding box center [582, 24] width 84 height 10
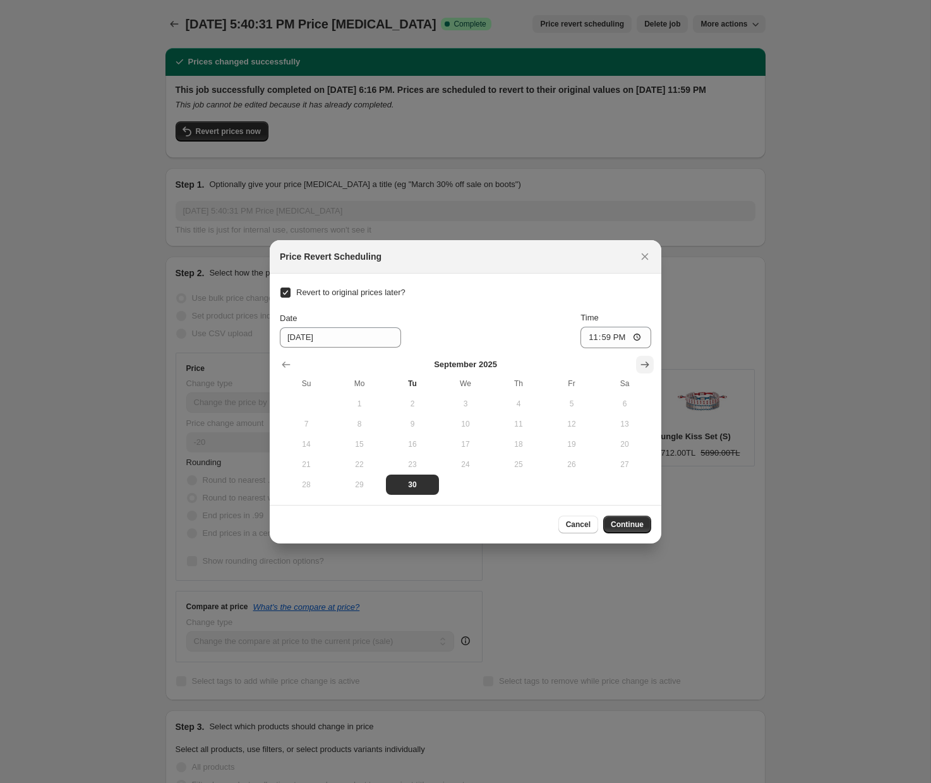
click at [641, 366] on icon "Show next month, October 2025" at bounding box center [645, 364] width 13 height 13
click at [467, 399] on span "1" at bounding box center [465, 404] width 43 height 10
type input "[DATE]"
click at [629, 529] on span "Continue" at bounding box center [627, 524] width 33 height 10
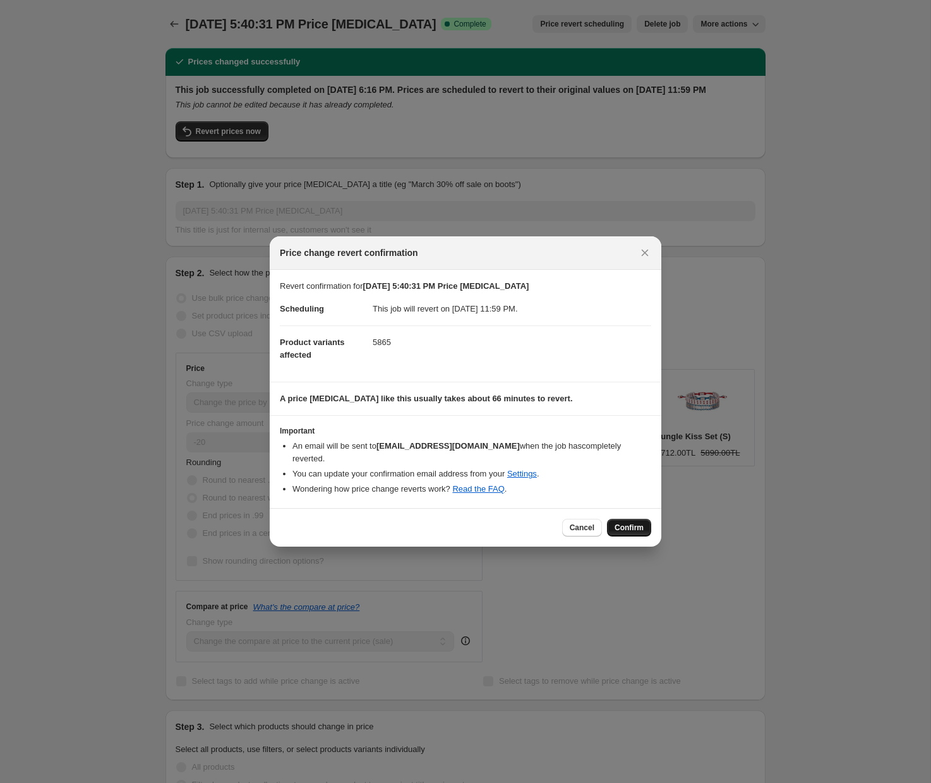
click at [631, 523] on span "Confirm" at bounding box center [629, 528] width 29 height 10
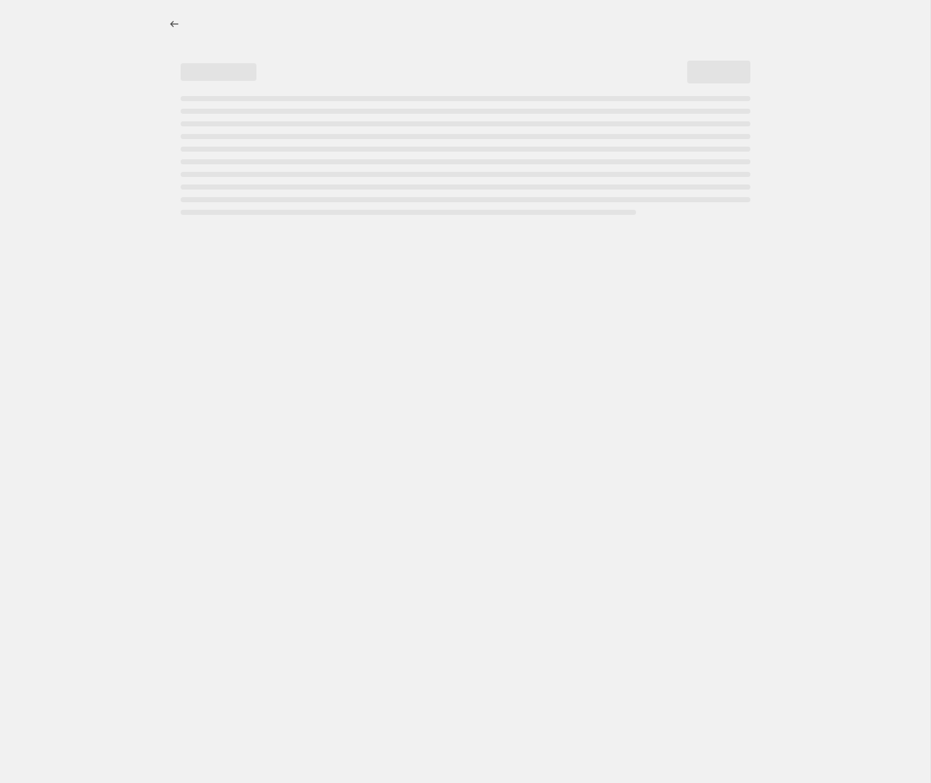
select select "percentage"
select select "collection"
select select "not_equal"
select select "collection"
select select "not_equal"
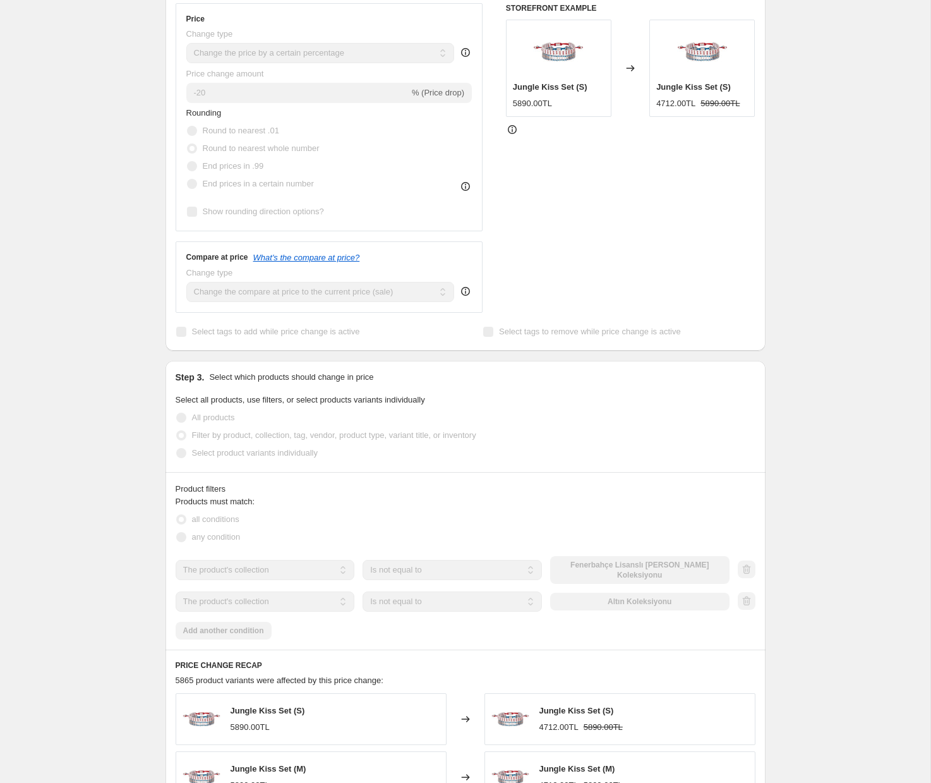
scroll to position [344, 0]
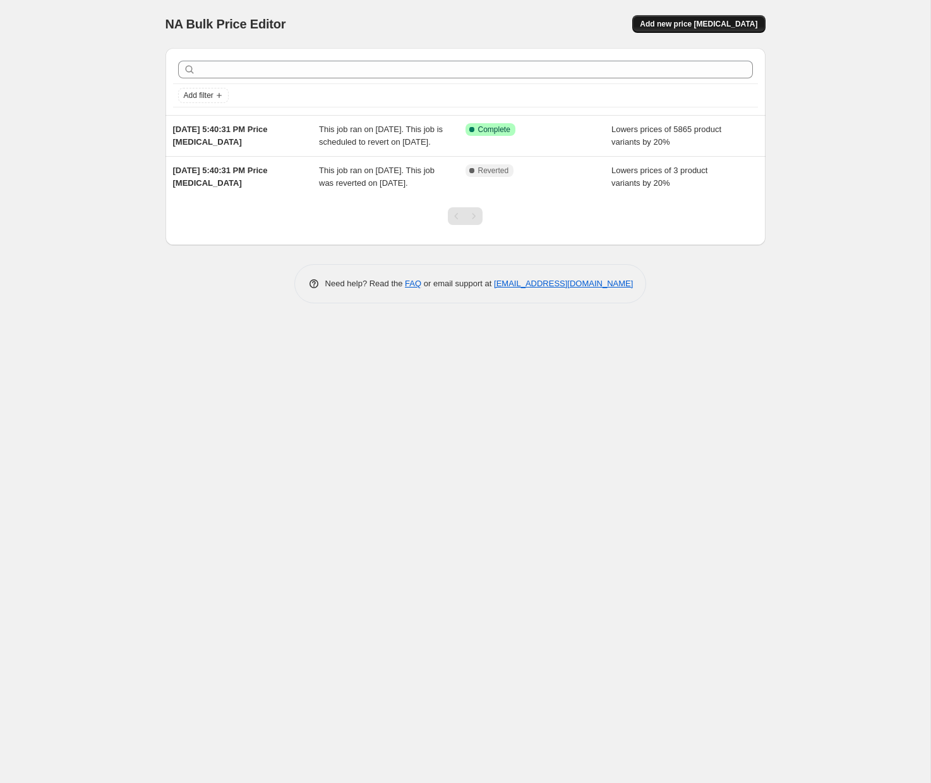
click at [700, 18] on button "Add new price [MEDICAL_DATA]" at bounding box center [699, 24] width 133 height 18
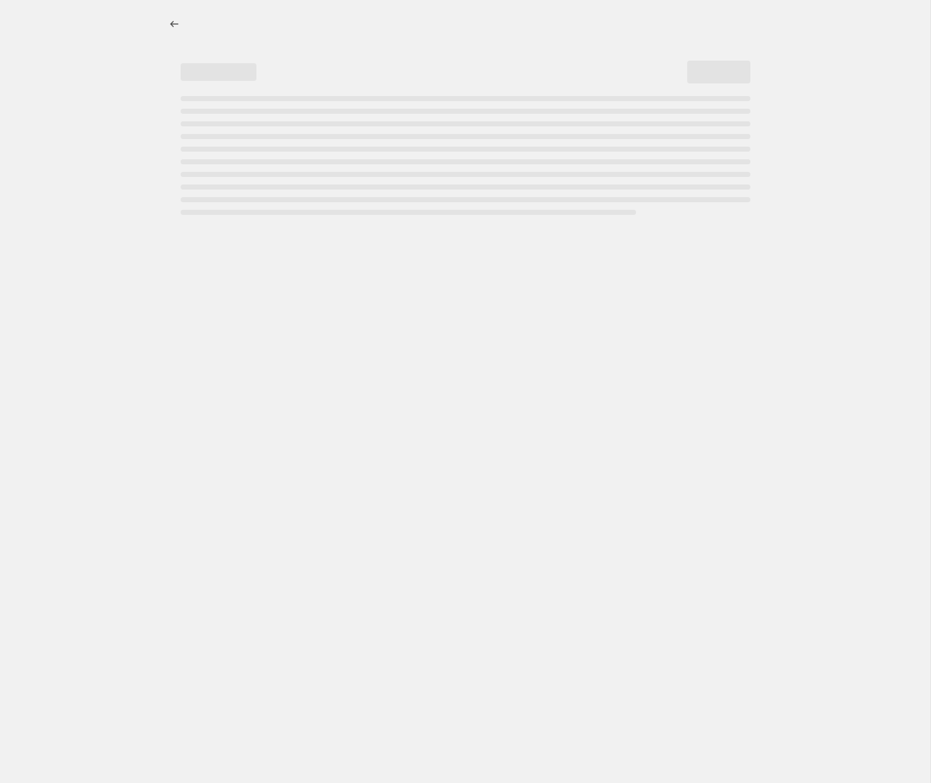
select select "percentage"
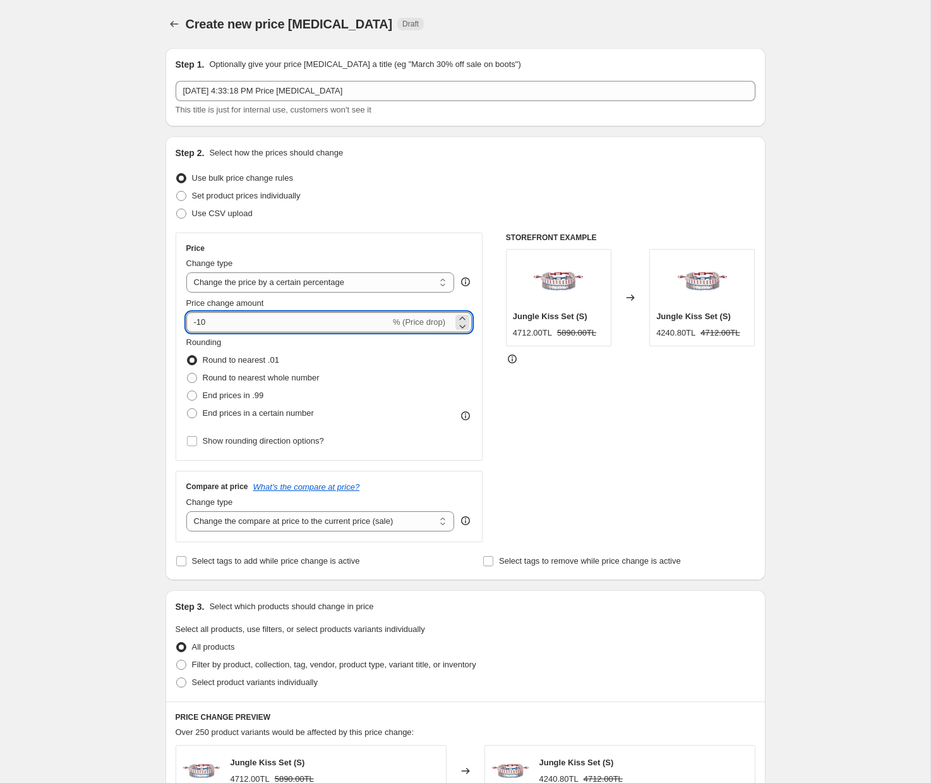
click at [256, 320] on input "-10" at bounding box center [288, 322] width 204 height 20
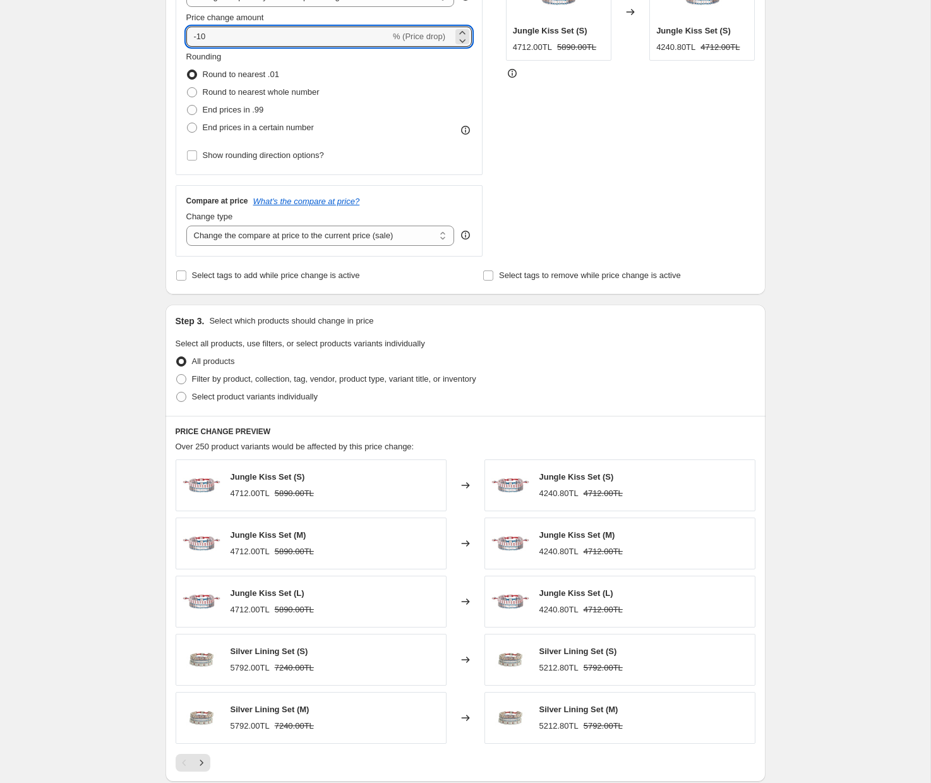
scroll to position [287, 0]
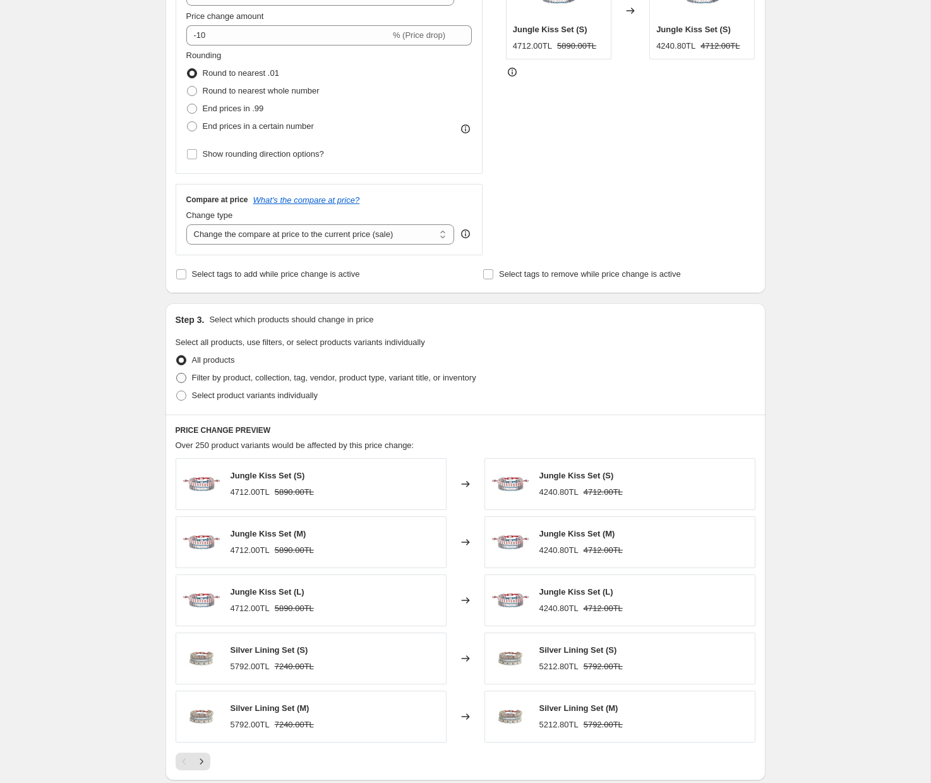
click at [223, 379] on span "Filter by product, collection, tag, vendor, product type, variant title, or inv…" at bounding box center [334, 377] width 284 height 9
click at [177, 373] on input "Filter by product, collection, tag, vendor, product type, variant title, or inv…" at bounding box center [176, 373] width 1 height 1
radio input "true"
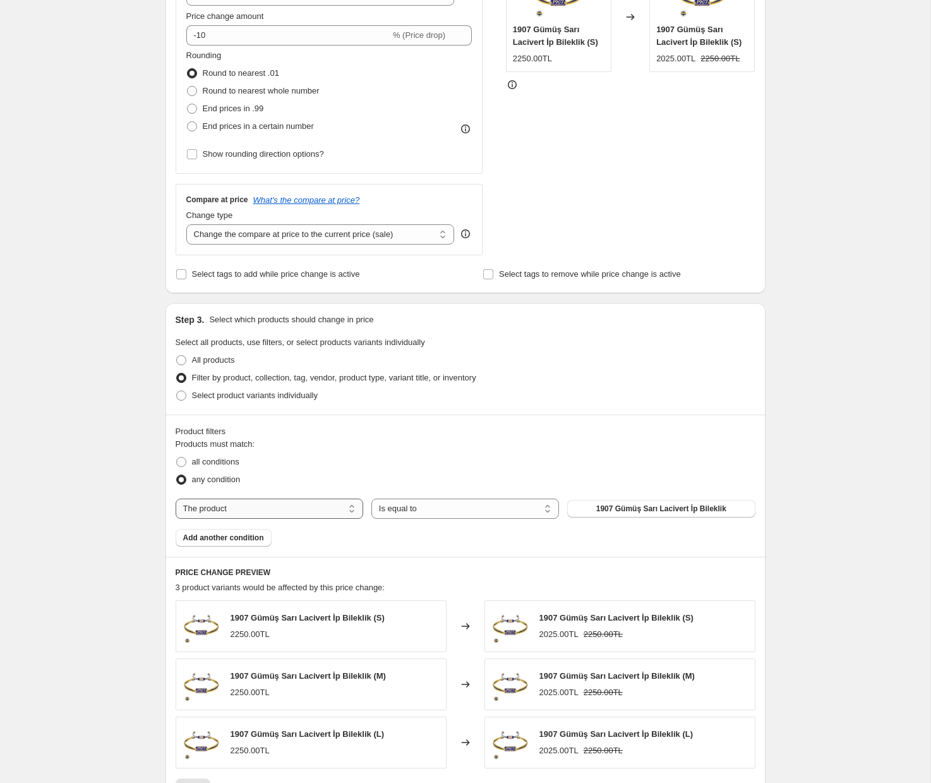
click at [255, 508] on select "The product The product's collection The product's tag The product's vendor The…" at bounding box center [270, 509] width 188 height 20
select select "collection"
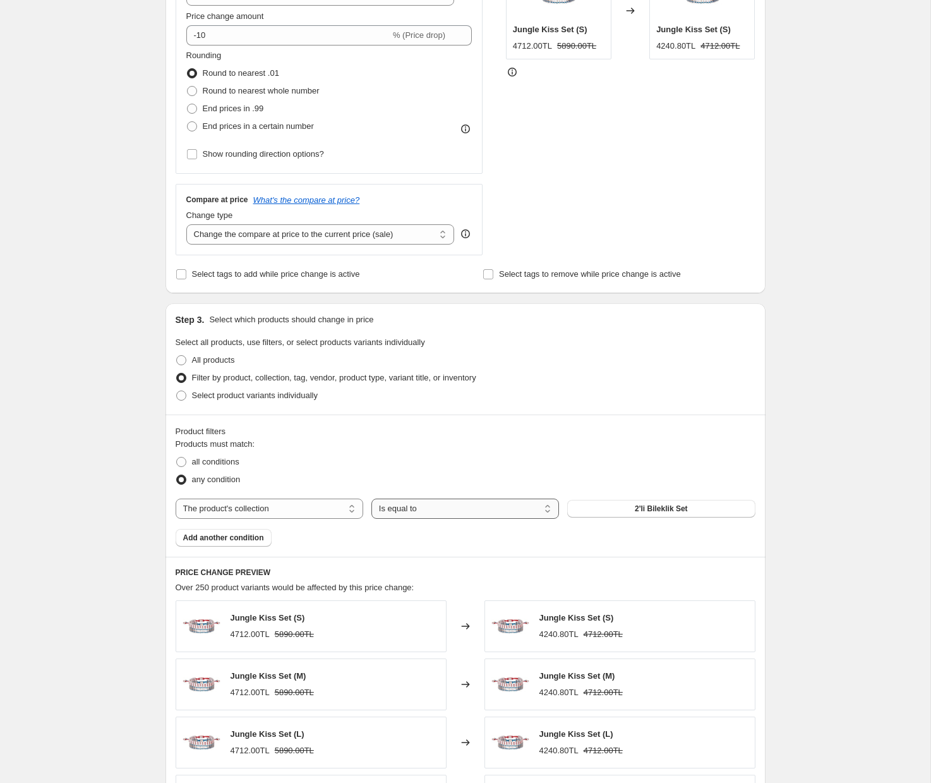
click at [475, 510] on select "Is equal to Is not equal to" at bounding box center [466, 509] width 188 height 20
click at [636, 509] on span "2'li Bileklik Set" at bounding box center [661, 509] width 53 height 10
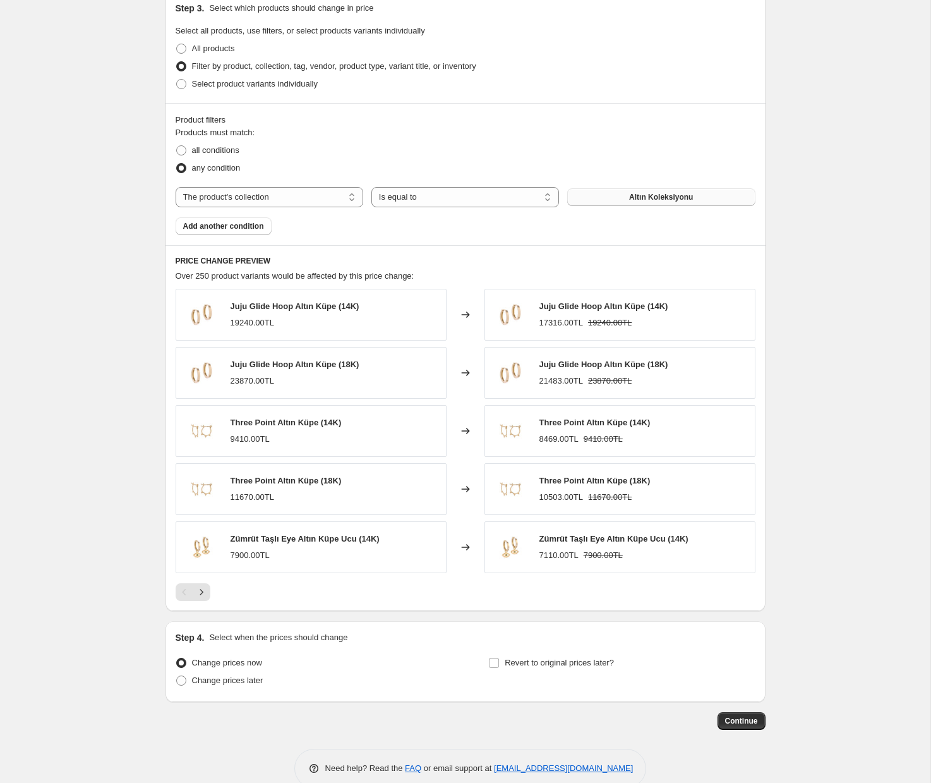
scroll to position [622, 0]
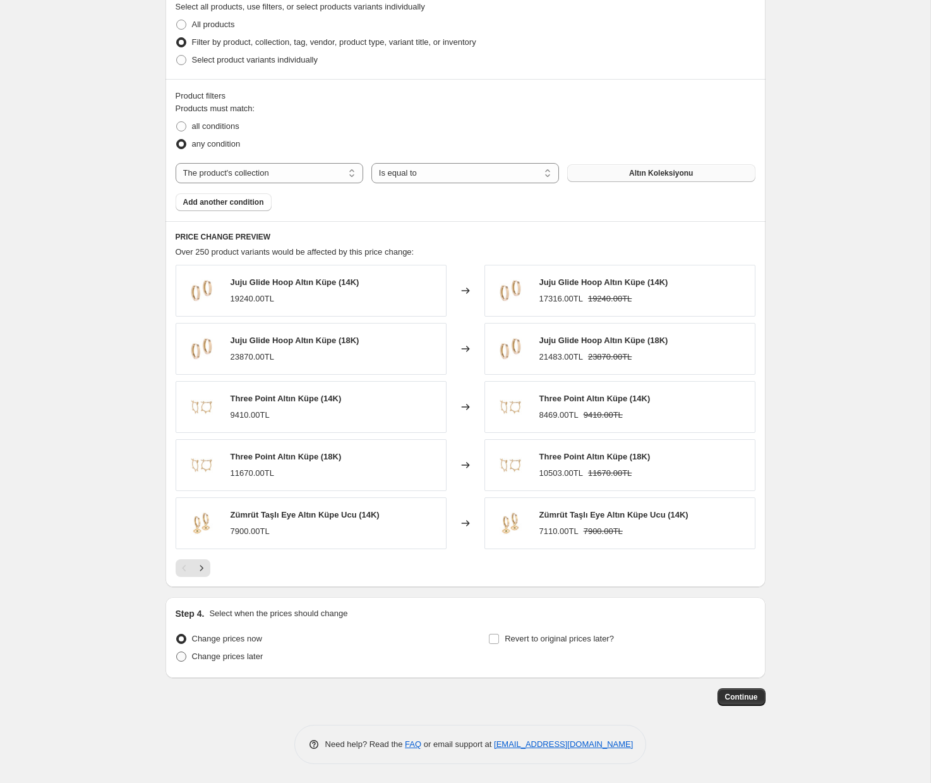
click at [185, 658] on span at bounding box center [181, 657] width 10 height 10
click at [177, 652] on input "Change prices later" at bounding box center [176, 652] width 1 height 1
radio input "true"
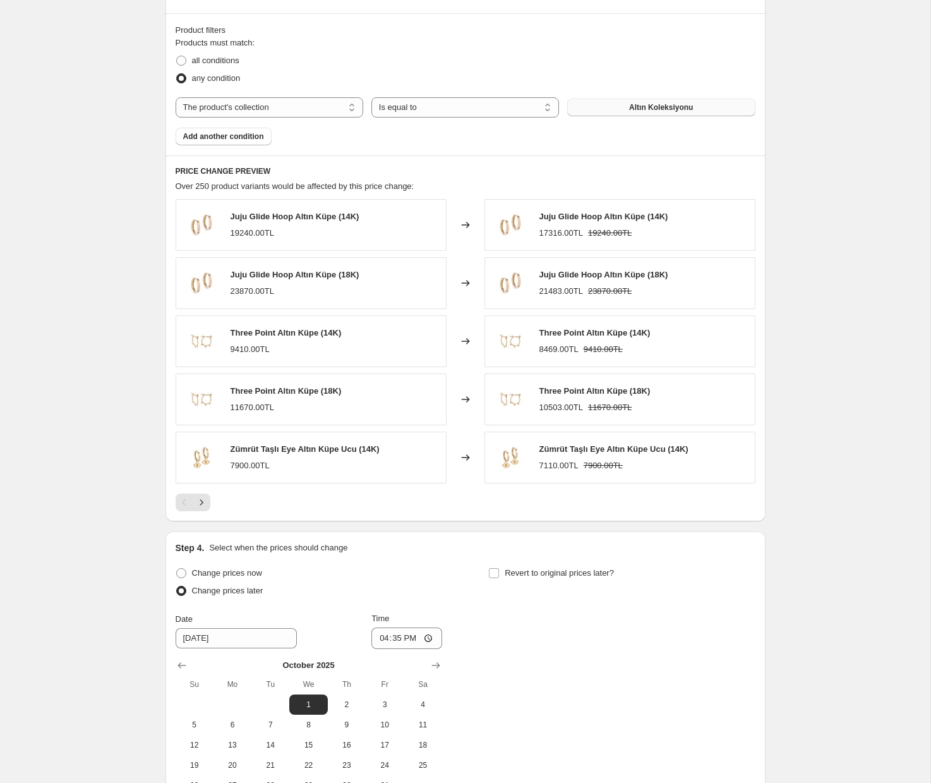
scroll to position [790, 0]
